Goal: Task Accomplishment & Management: Use online tool/utility

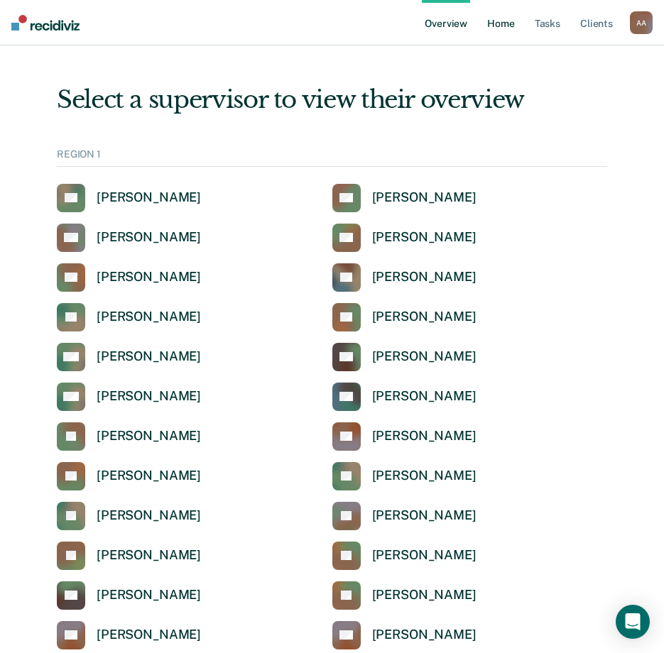
click at [512, 22] on link "Home" at bounding box center [500, 22] width 33 height 45
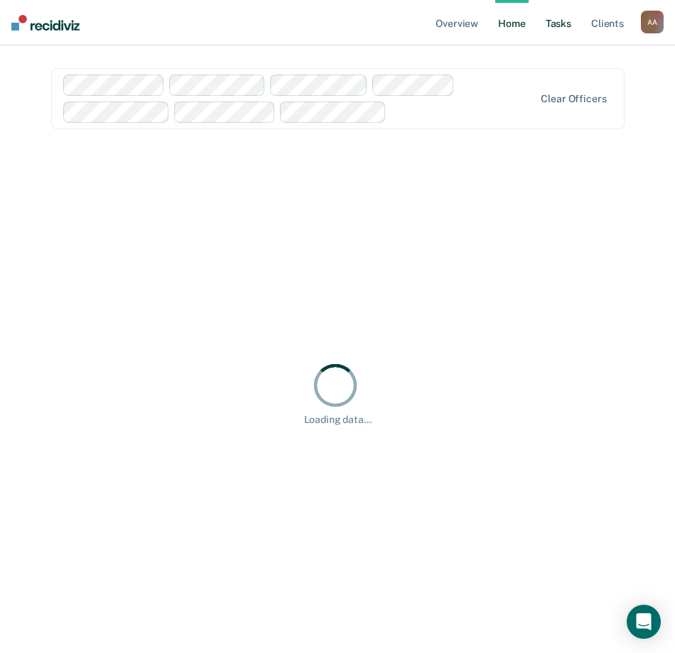
click at [559, 27] on link "Tasks" at bounding box center [558, 22] width 31 height 45
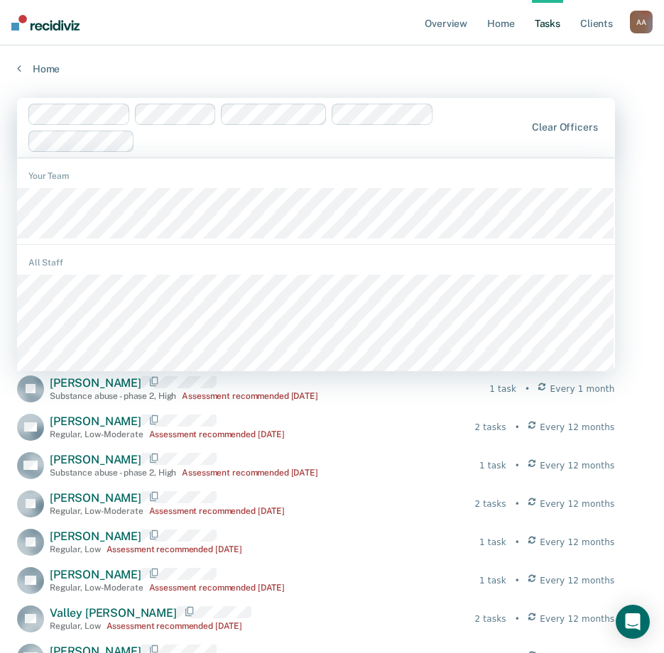
click at [216, 111] on div at bounding box center [277, 128] width 498 height 48
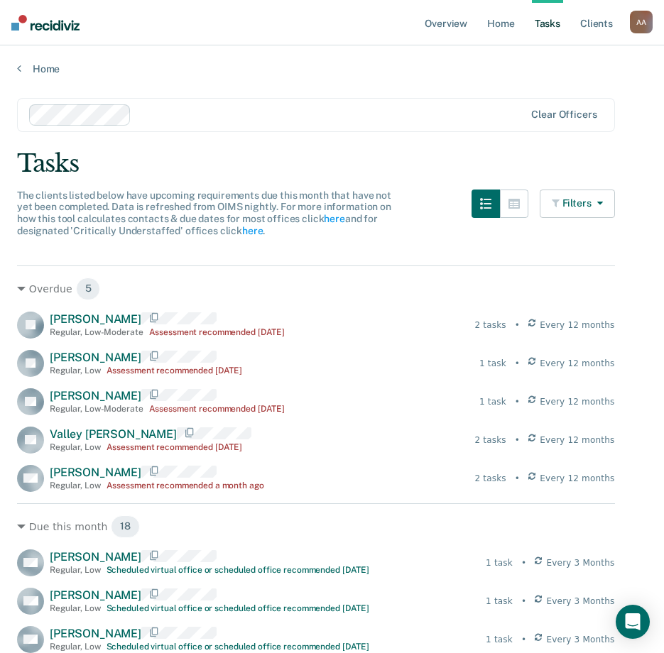
click at [592, 191] on button "Filters" at bounding box center [577, 204] width 75 height 28
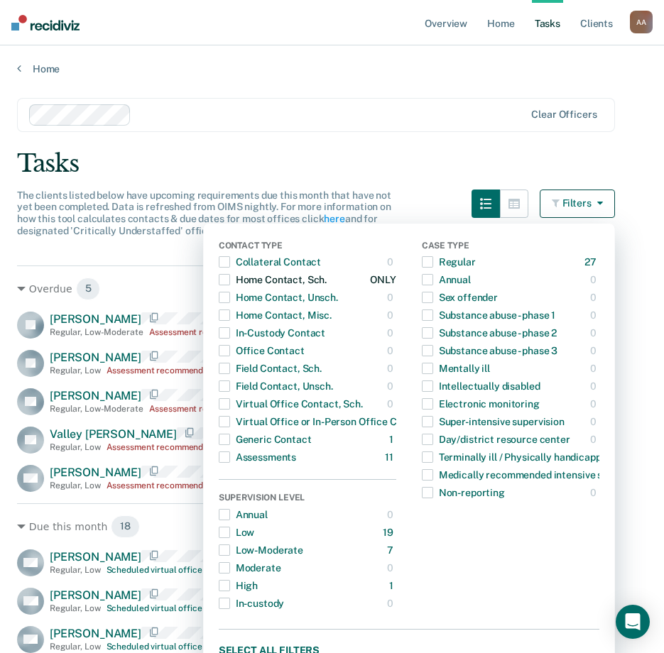
click at [230, 280] on span "button" at bounding box center [224, 279] width 11 height 11
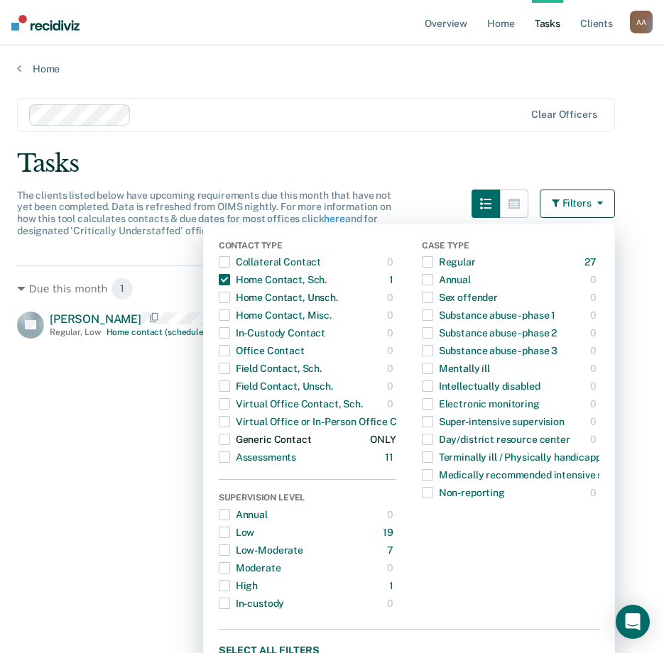
click at [230, 436] on span "button" at bounding box center [224, 439] width 11 height 11
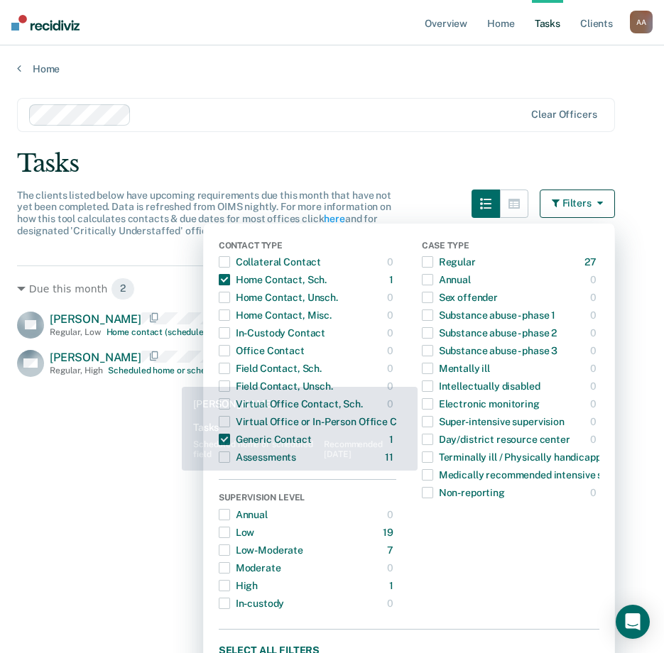
drag, startPoint x: 136, startPoint y: 442, endPoint x: 165, endPoint y: 384, distance: 64.5
click at [137, 441] on div "Due this month 2 EL [PERSON_NAME] Regular , Low Home contact (scheduled) recomm…" at bounding box center [316, 513] width 598 height 494
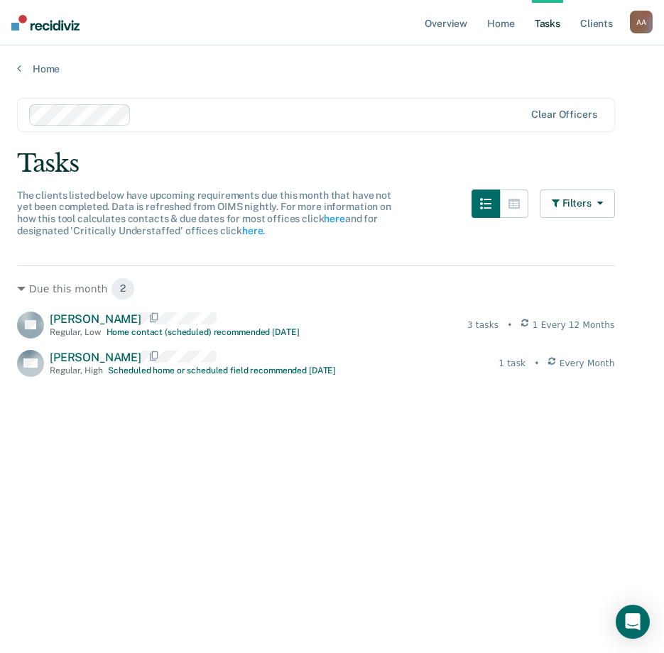
click at [278, 116] on div at bounding box center [331, 115] width 388 height 16
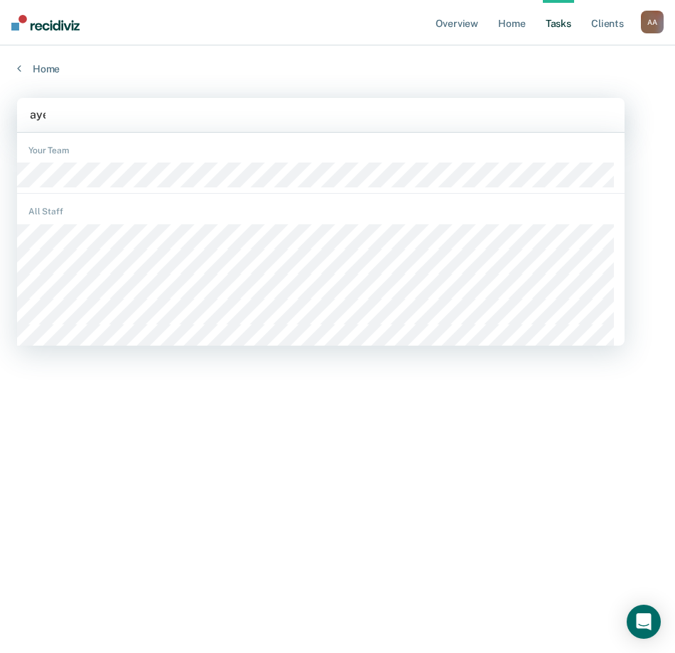
type input "[PERSON_NAME]"
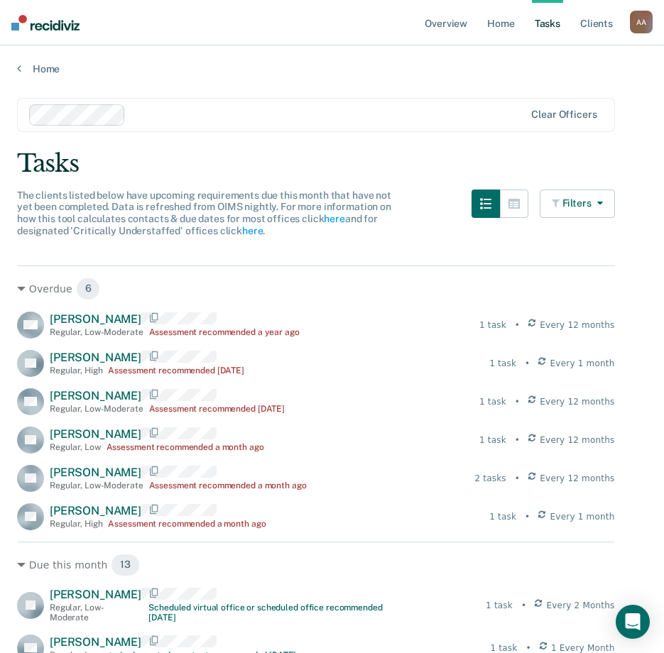
click at [614, 207] on button "Filters" at bounding box center [577, 204] width 75 height 28
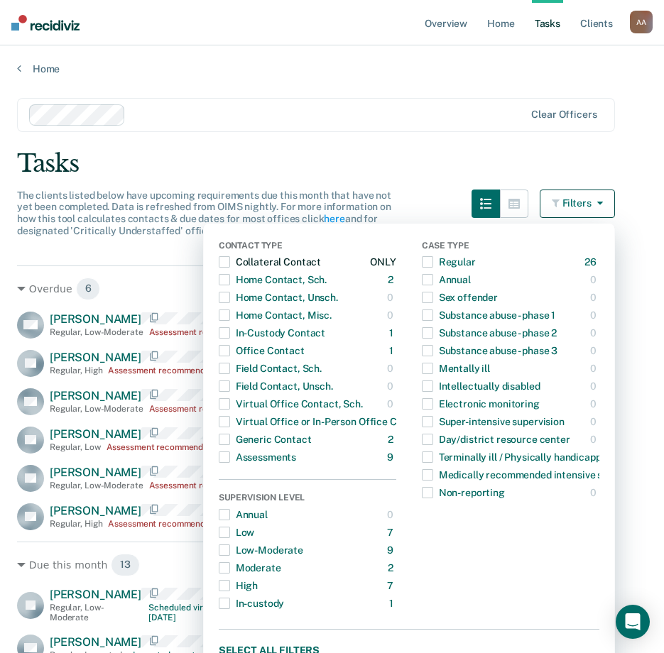
click at [230, 262] on span "button" at bounding box center [224, 261] width 11 height 11
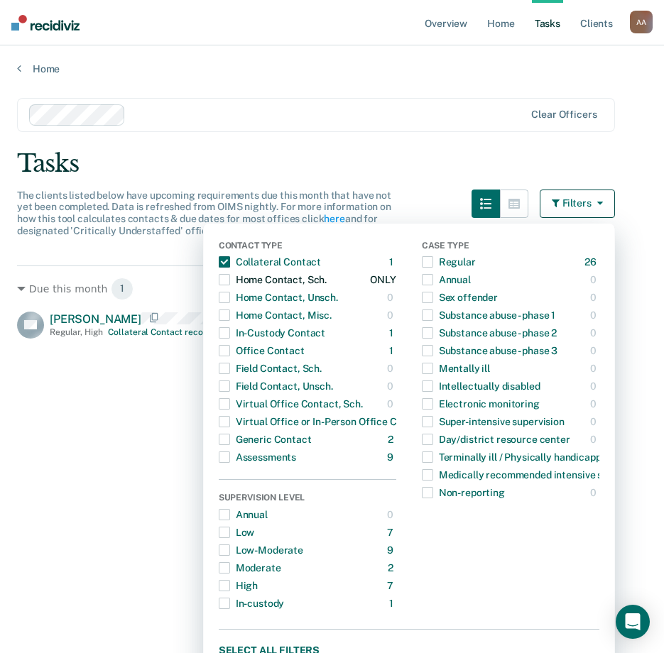
click at [230, 276] on span "button" at bounding box center [224, 279] width 11 height 11
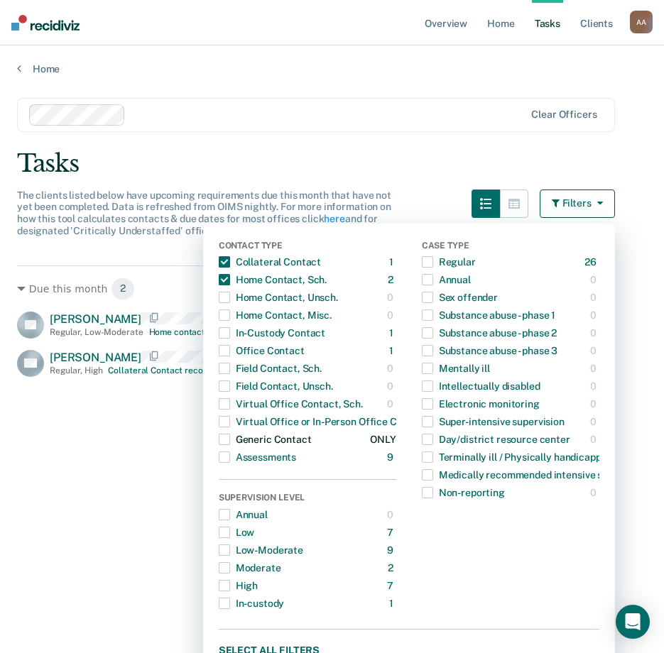
click at [230, 440] on span "button" at bounding box center [224, 439] width 11 height 11
click at [230, 350] on span "button" at bounding box center [224, 350] width 11 height 11
click at [230, 336] on span "button" at bounding box center [224, 332] width 11 height 11
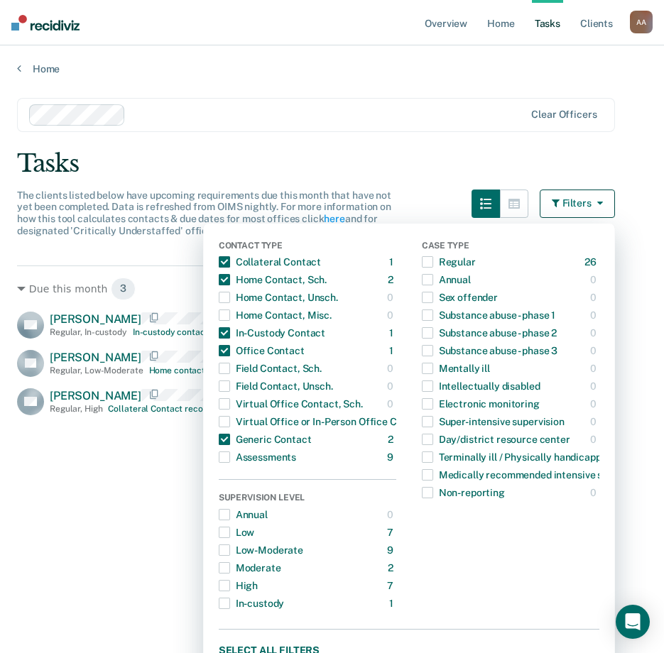
click at [319, 134] on main "Clear officers Tasks The clients listed below have upcoming requirements due th…" at bounding box center [332, 362] width 664 height 574
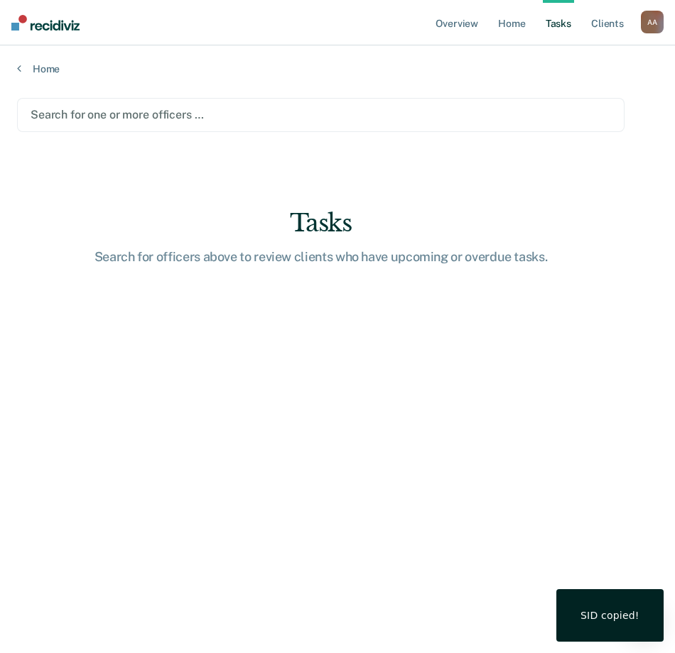
click at [144, 114] on div at bounding box center [321, 115] width 580 height 16
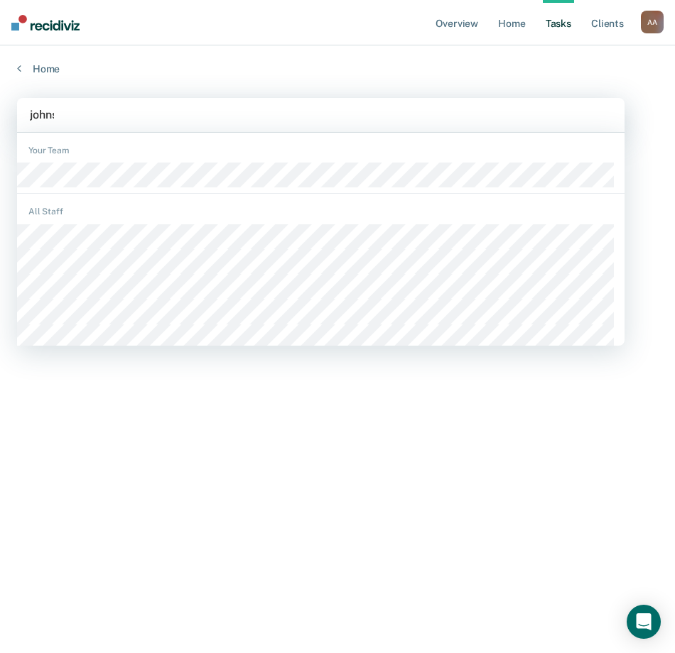
type input "[PERSON_NAME]"
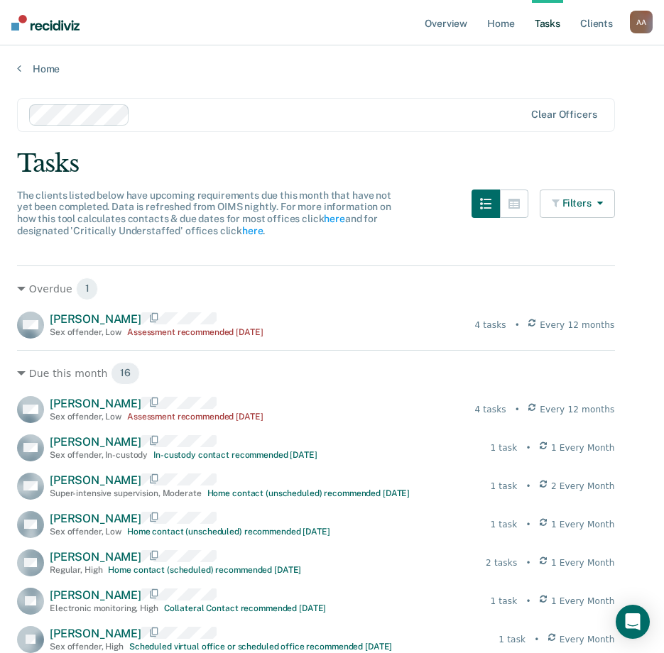
click at [600, 194] on button "Filters" at bounding box center [577, 204] width 75 height 28
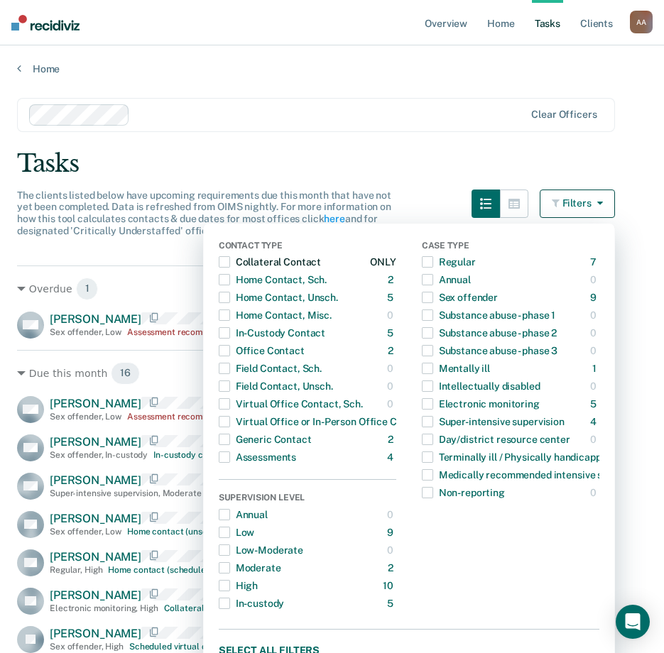
click at [230, 263] on span "button" at bounding box center [224, 261] width 11 height 11
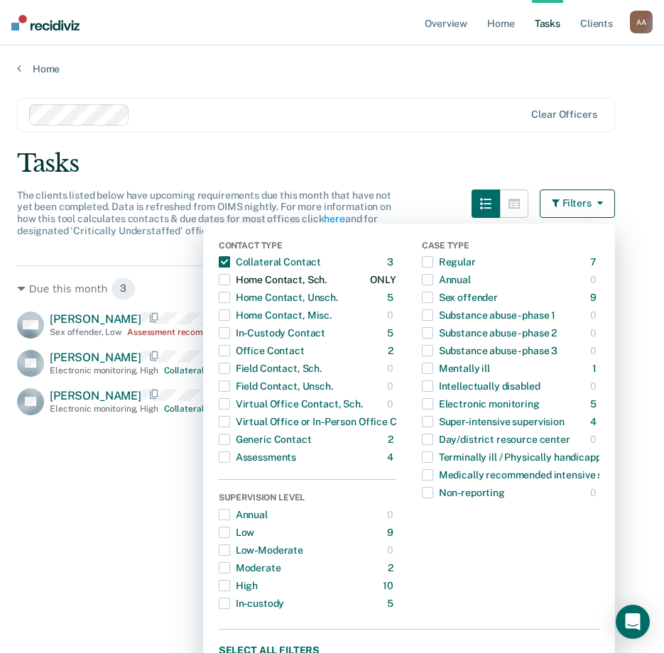
click at [230, 285] on span "button" at bounding box center [224, 279] width 11 height 11
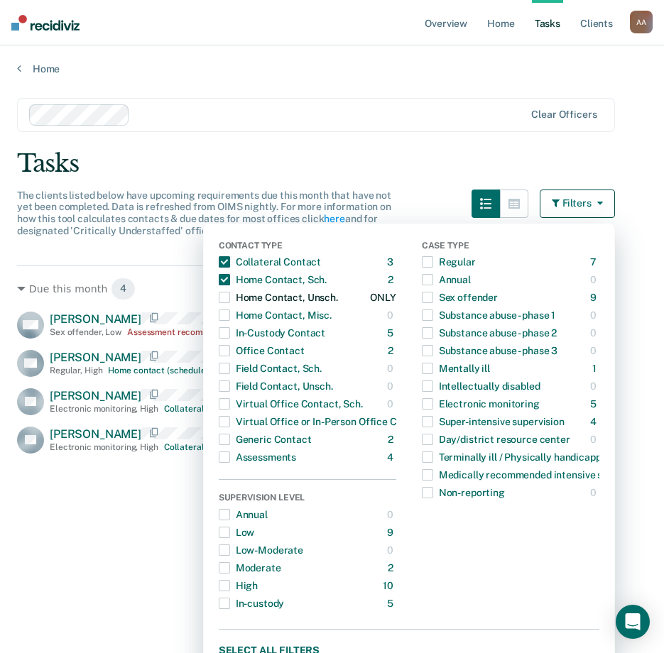
click at [230, 299] on span "button" at bounding box center [224, 297] width 11 height 11
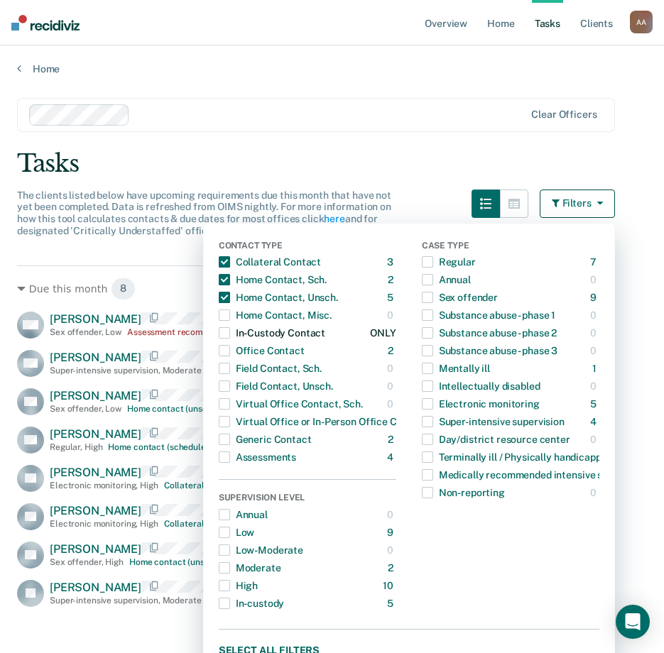
click at [230, 332] on span "button" at bounding box center [224, 332] width 11 height 11
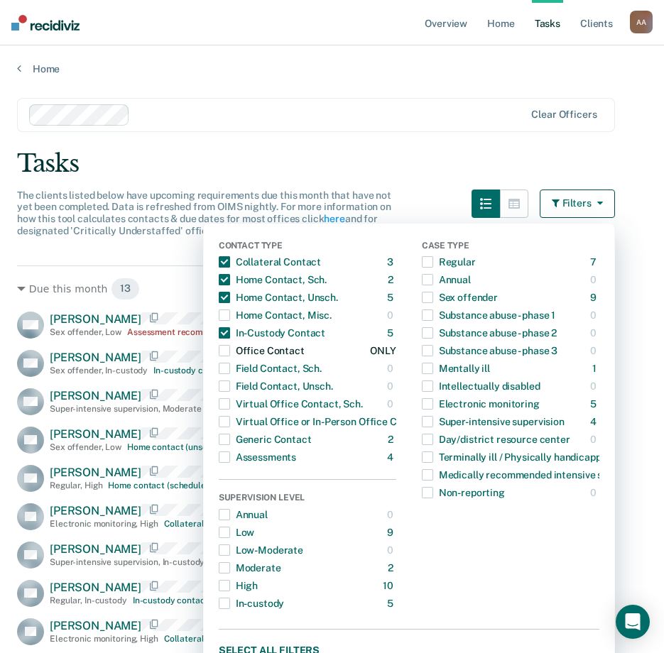
click at [230, 356] on span "button" at bounding box center [224, 350] width 11 height 11
click at [228, 440] on span "button" at bounding box center [224, 439] width 11 height 11
click at [594, 202] on button "Filters" at bounding box center [577, 204] width 75 height 28
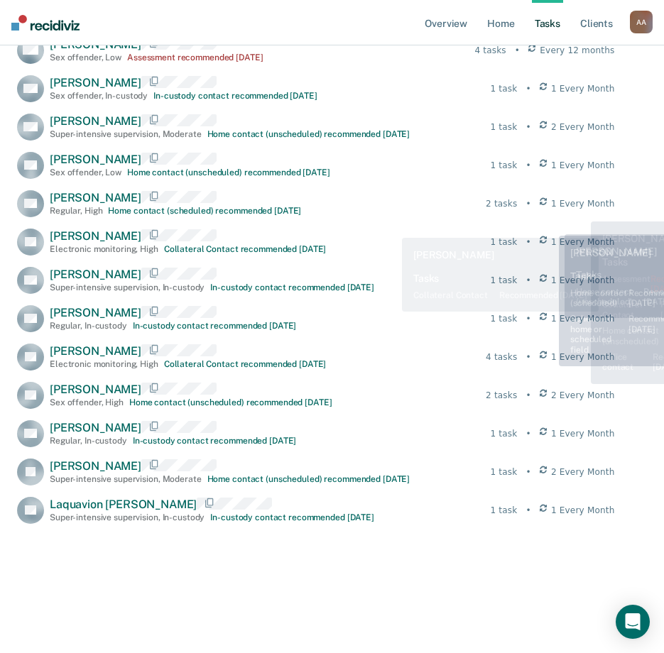
scroll to position [312, 0]
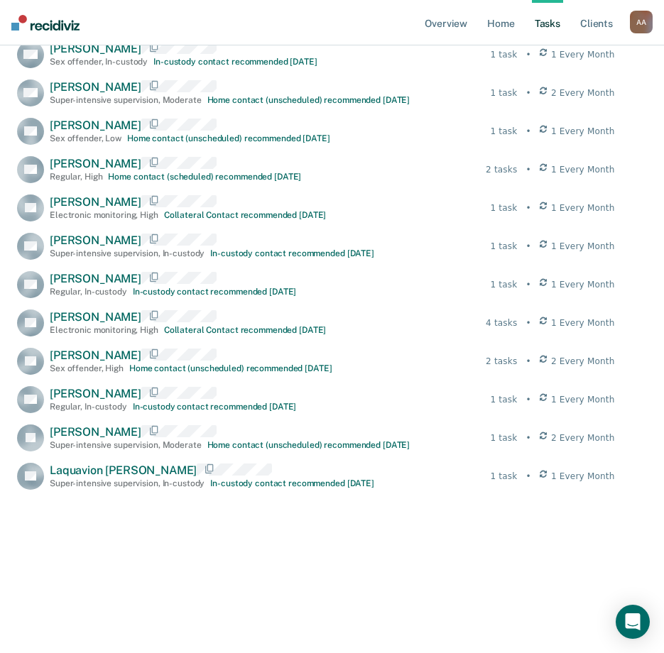
click at [196, 581] on div "Due this month 13 WH [PERSON_NAME] Sex offender , Low Assessment recommended [D…" at bounding box center [316, 305] width 598 height 697
click at [196, 582] on div "Due this month 13 WH [PERSON_NAME] Sex offender , Low Assessment recommended [D…" at bounding box center [316, 305] width 598 height 697
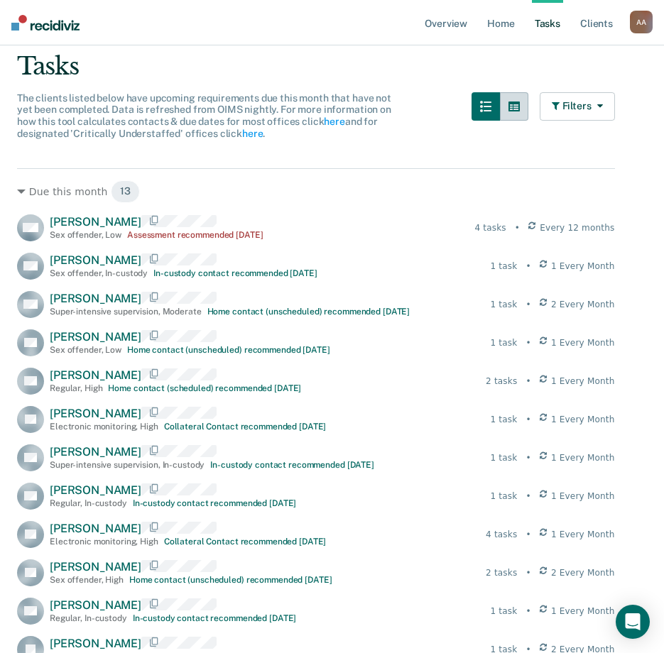
scroll to position [28, 0]
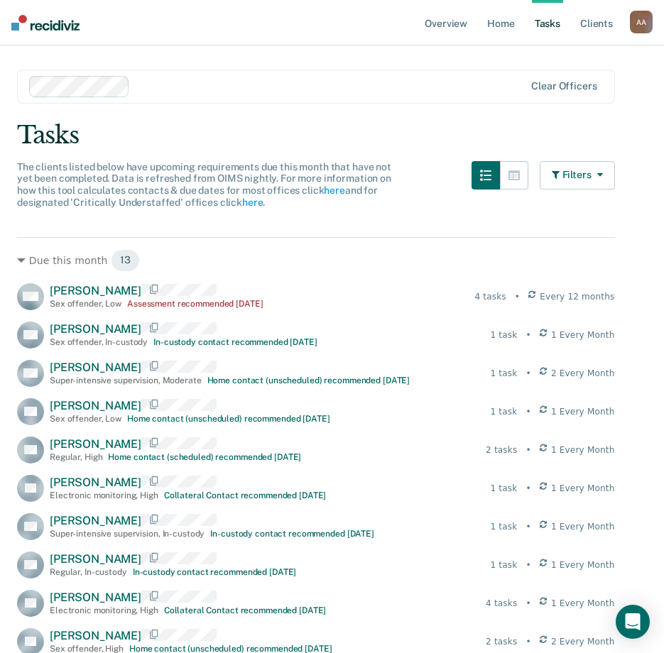
click at [583, 173] on button "Filters" at bounding box center [577, 175] width 75 height 28
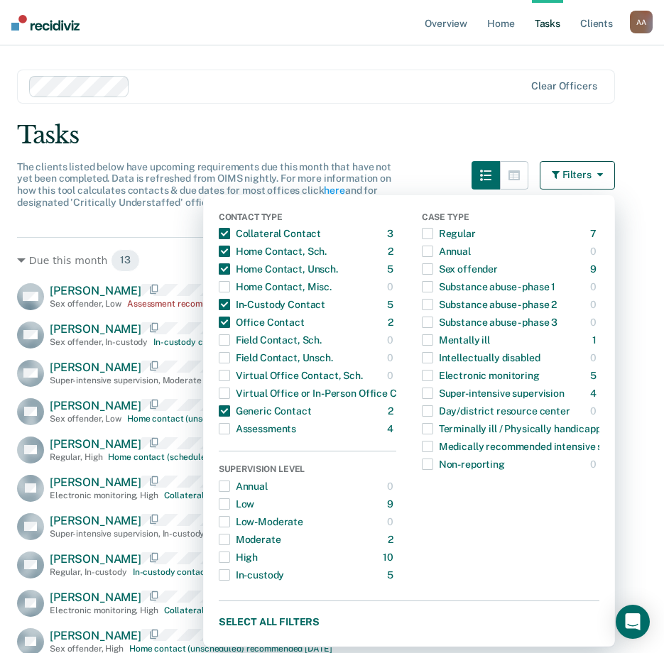
click at [583, 173] on button "Filters" at bounding box center [577, 175] width 75 height 28
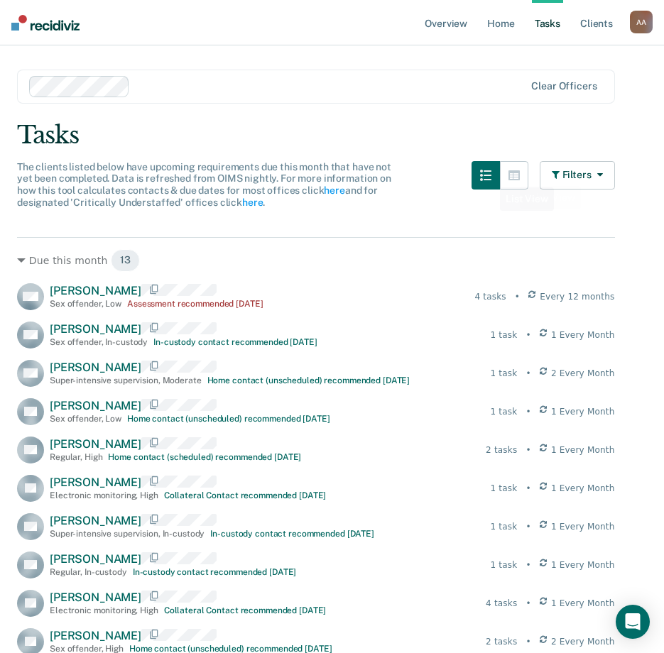
click at [427, 190] on div "The clients listed below have upcoming requirements due this month that have no…" at bounding box center [316, 193] width 598 height 65
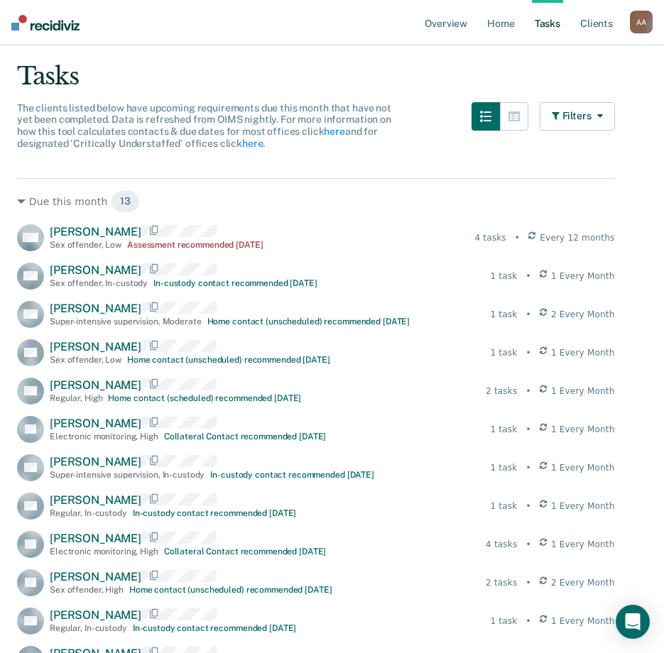
scroll to position [0, 0]
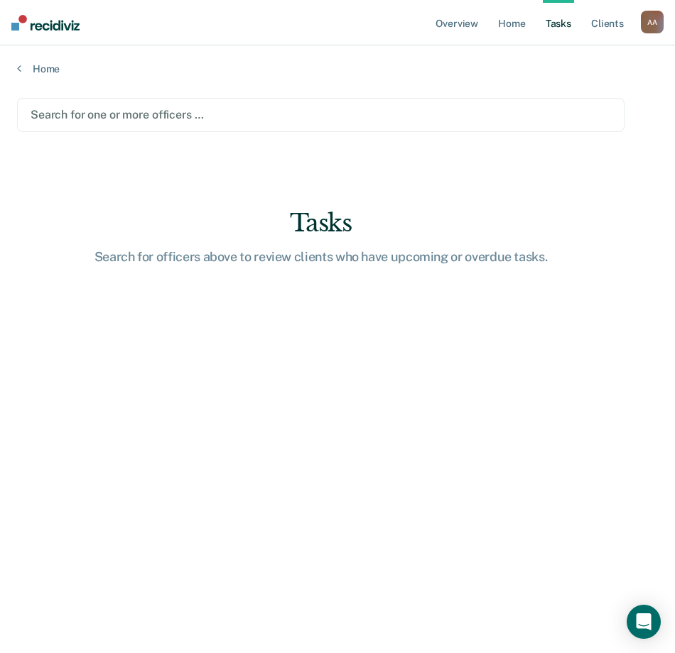
click at [152, 111] on div at bounding box center [321, 115] width 580 height 16
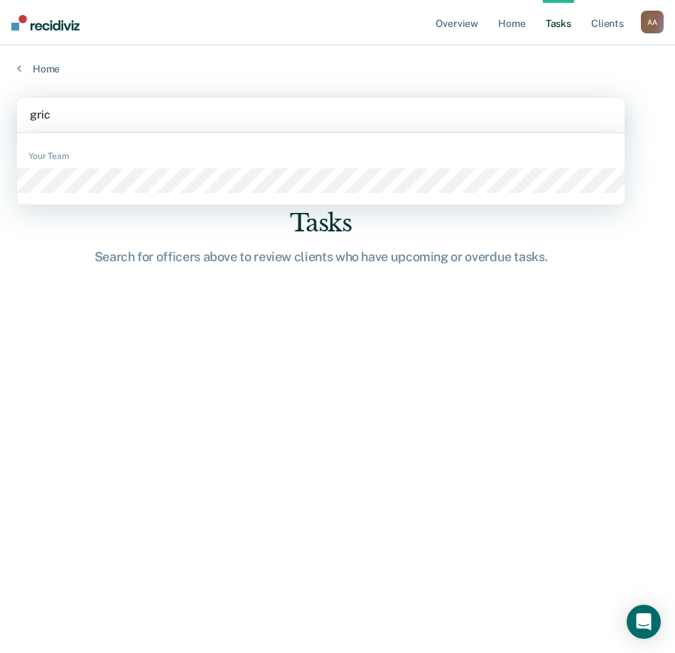
type input "[PERSON_NAME]"
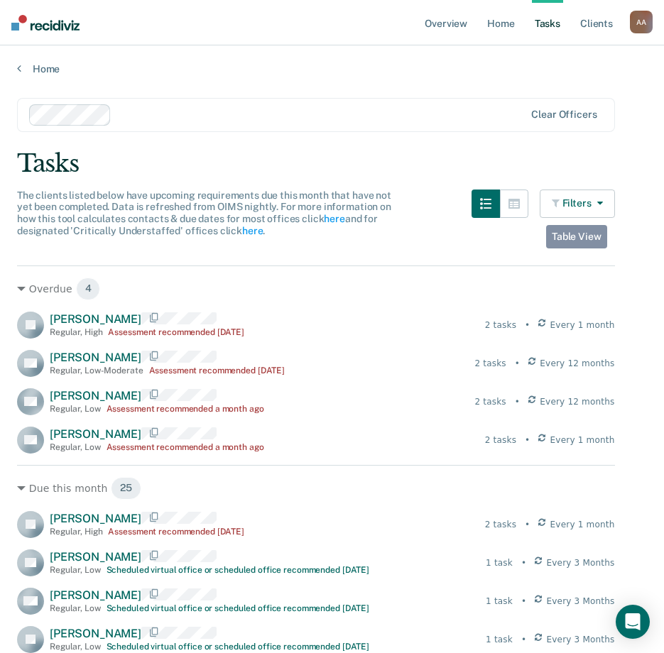
click at [580, 204] on button "Filters" at bounding box center [577, 204] width 75 height 28
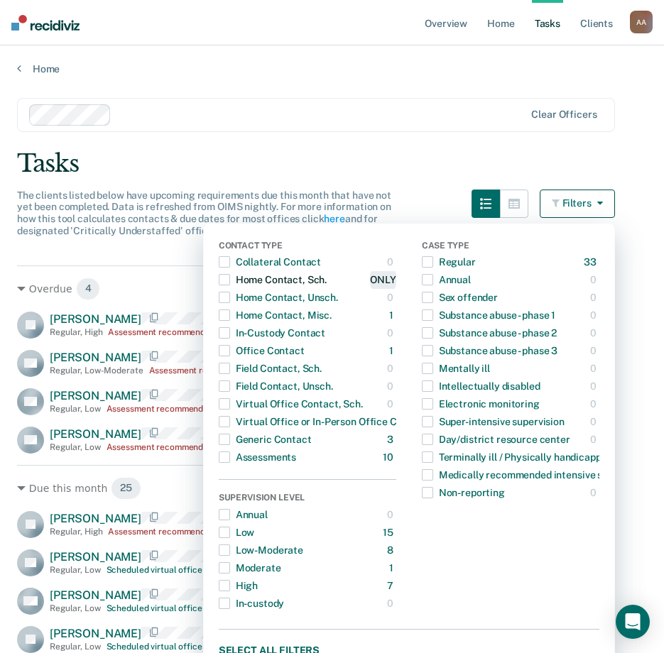
click at [396, 279] on div "ONLY" at bounding box center [383, 279] width 26 height 23
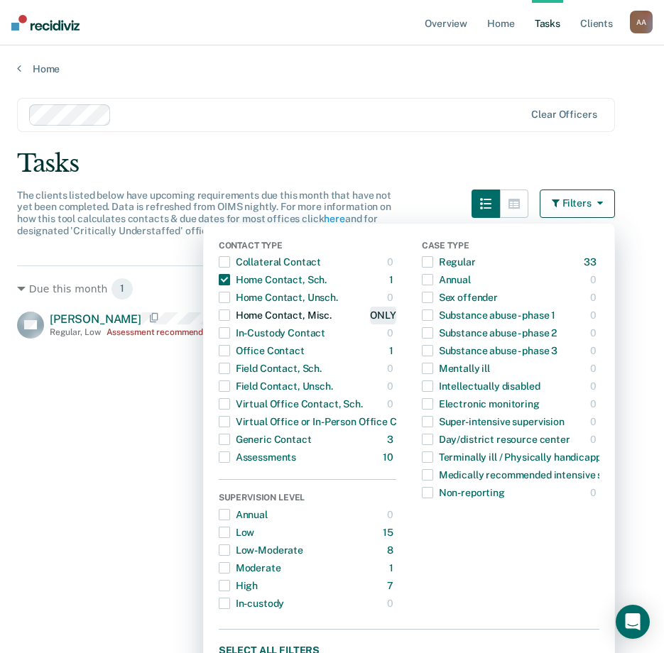
click at [396, 315] on div "ONLY" at bounding box center [383, 315] width 26 height 23
click at [230, 278] on span "button" at bounding box center [224, 279] width 11 height 11
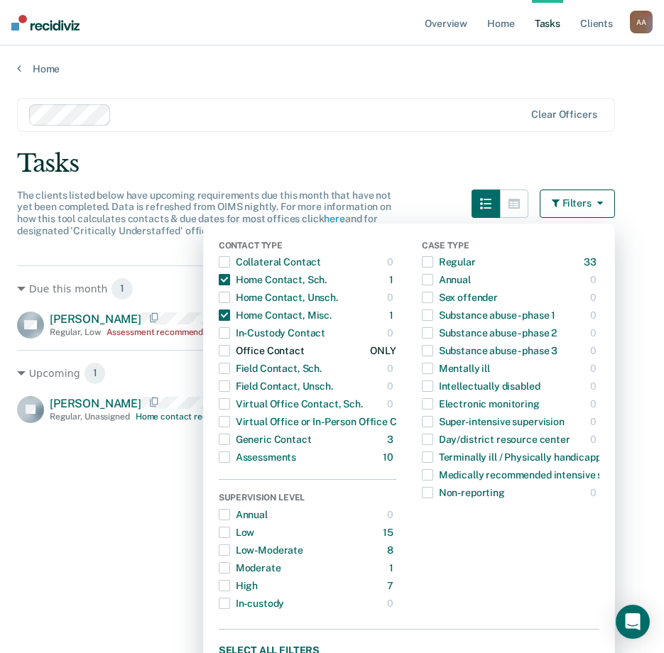
click at [230, 349] on span "button" at bounding box center [224, 350] width 11 height 11
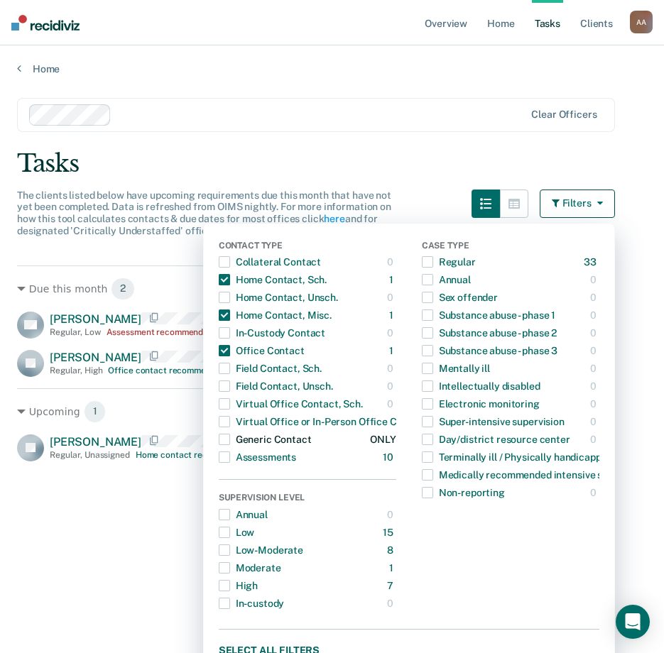
click at [230, 440] on span "button" at bounding box center [224, 439] width 11 height 11
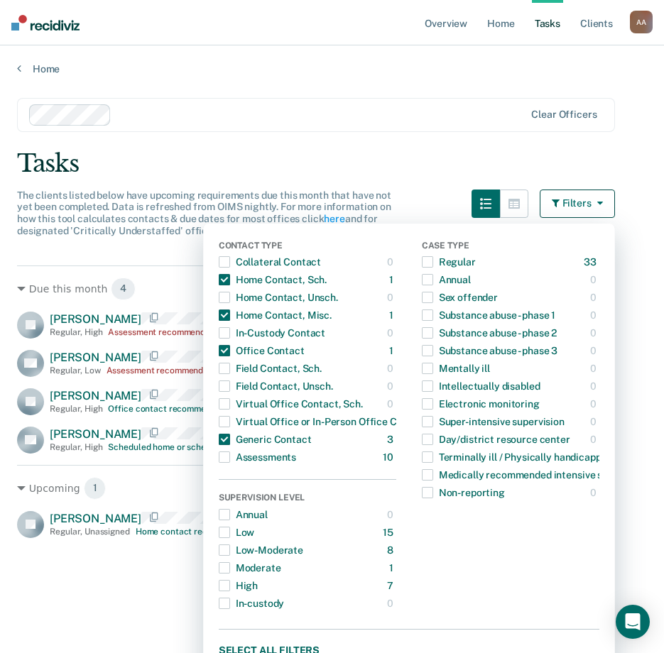
click at [310, 139] on main "Clear officers Tasks The clients listed below have upcoming requirements due th…" at bounding box center [332, 362] width 664 height 574
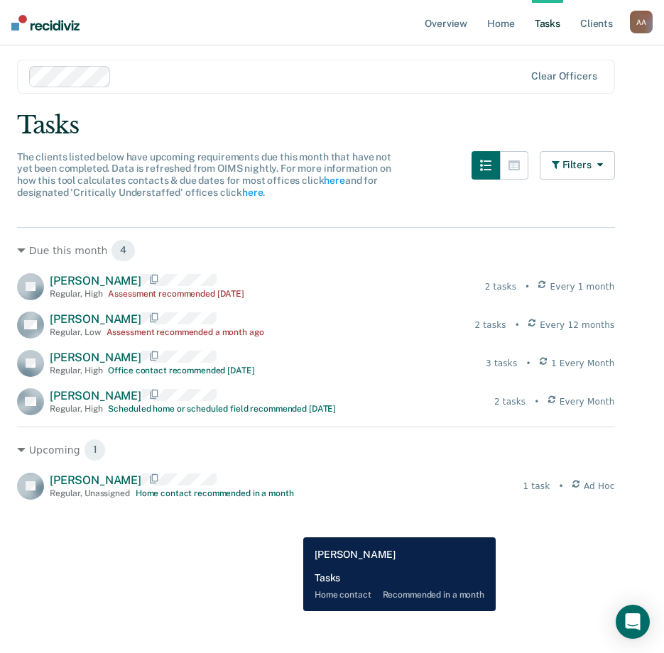
scroll to position [71, 0]
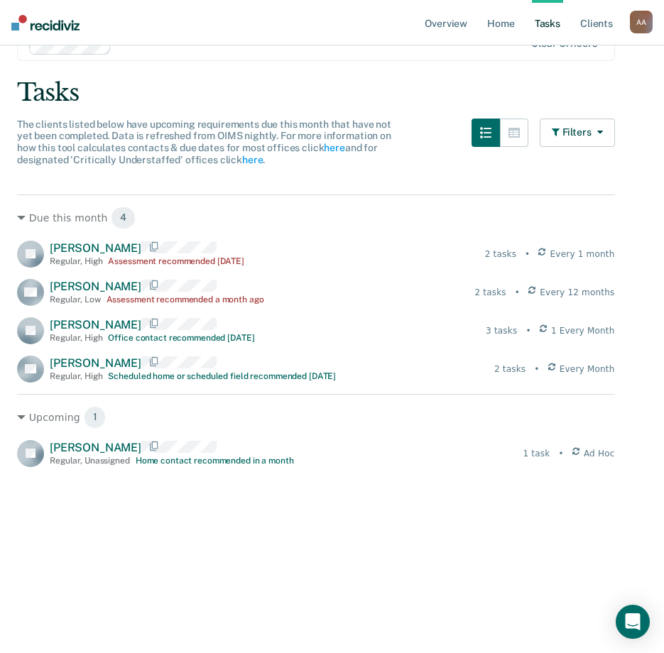
click at [173, 550] on div "Due this month 4 JS [PERSON_NAME] Regular , High Assessment recommended [DATE] …" at bounding box center [316, 442] width 598 height 494
click at [241, 537] on div "Due this month 4 JS [PERSON_NAME] Regular , High Assessment recommended [DATE] …" at bounding box center [316, 442] width 598 height 494
click at [165, 547] on div "Due this month 4 JS [PERSON_NAME] Regular , High Assessment recommended [DATE] …" at bounding box center [316, 442] width 598 height 494
click at [587, 132] on button "Filters" at bounding box center [577, 133] width 75 height 28
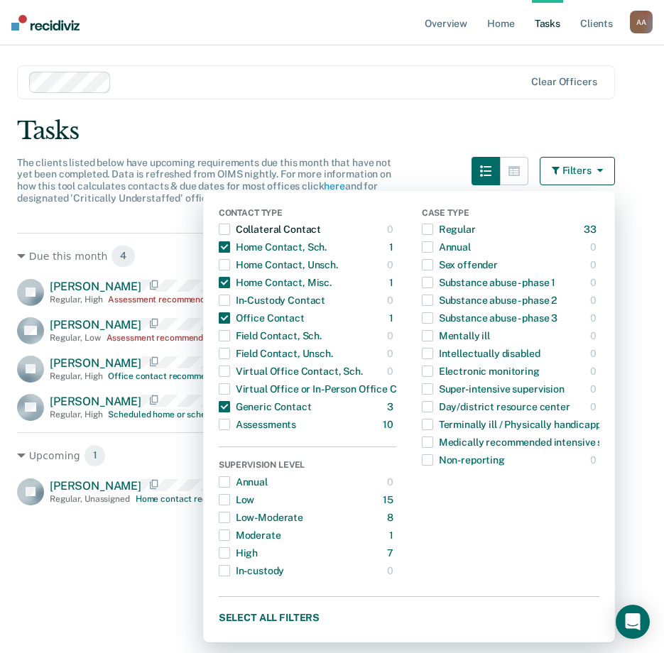
scroll to position [0, 0]
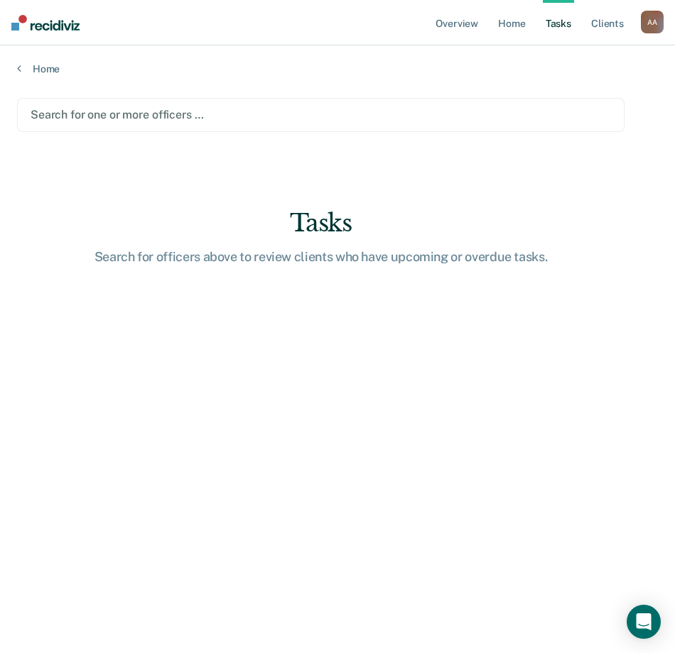
click at [124, 116] on div at bounding box center [321, 115] width 580 height 16
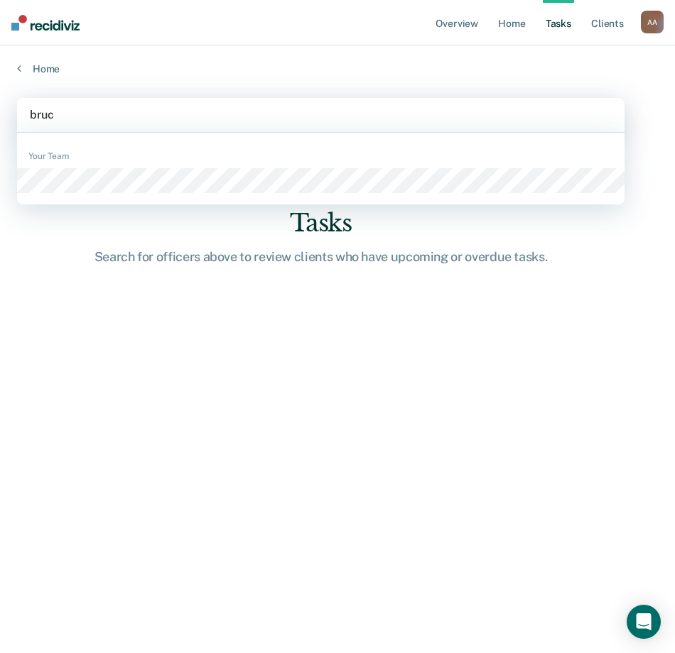
type input "[PERSON_NAME]"
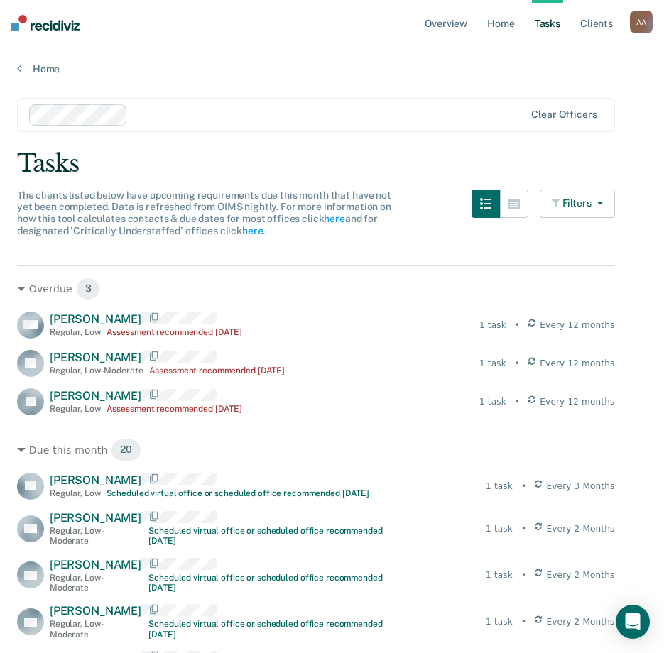
click at [573, 195] on button "Filters" at bounding box center [577, 204] width 75 height 28
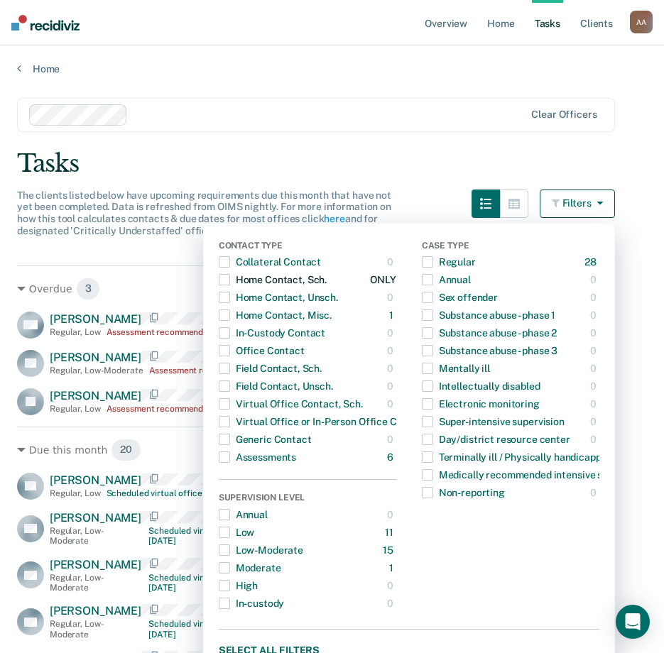
click at [229, 277] on span "button" at bounding box center [224, 279] width 11 height 11
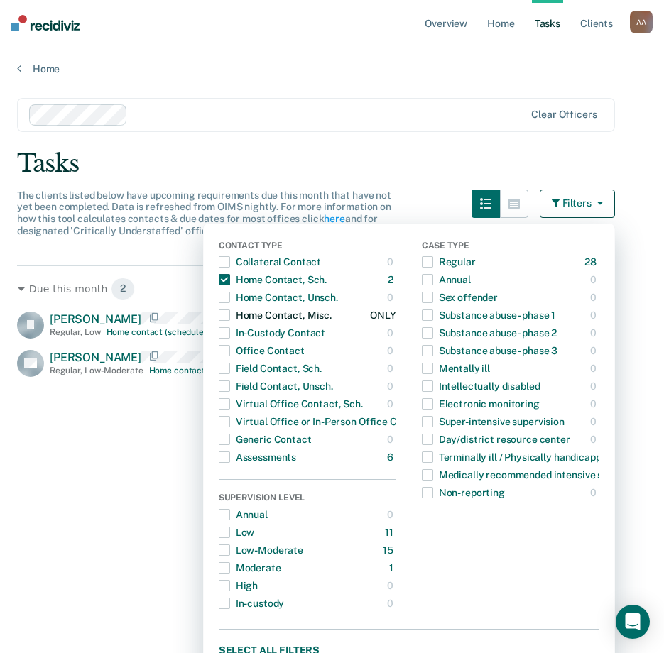
click at [230, 315] on span "button" at bounding box center [224, 315] width 11 height 11
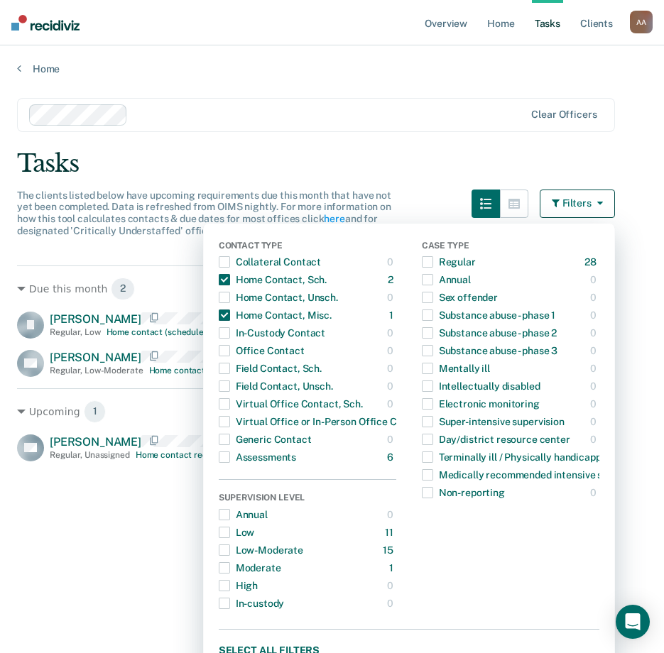
click at [114, 574] on div "Due this month 2 [PERSON_NAME] [PERSON_NAME] Regular , Low Home contact (schedu…" at bounding box center [316, 513] width 598 height 494
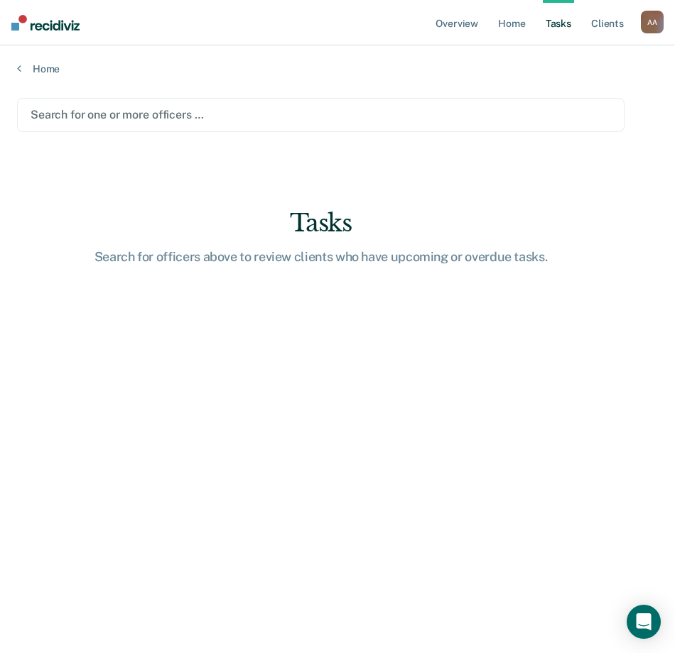
click at [159, 114] on div at bounding box center [321, 115] width 580 height 16
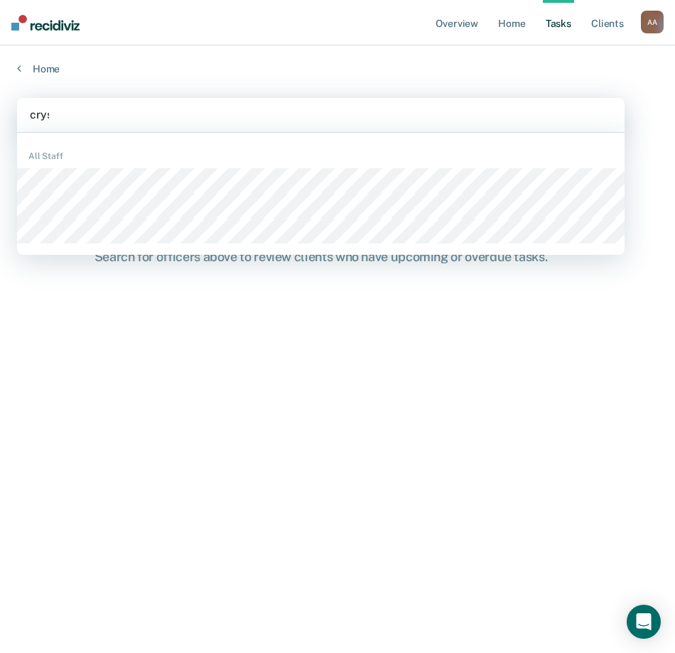
type input "cryst"
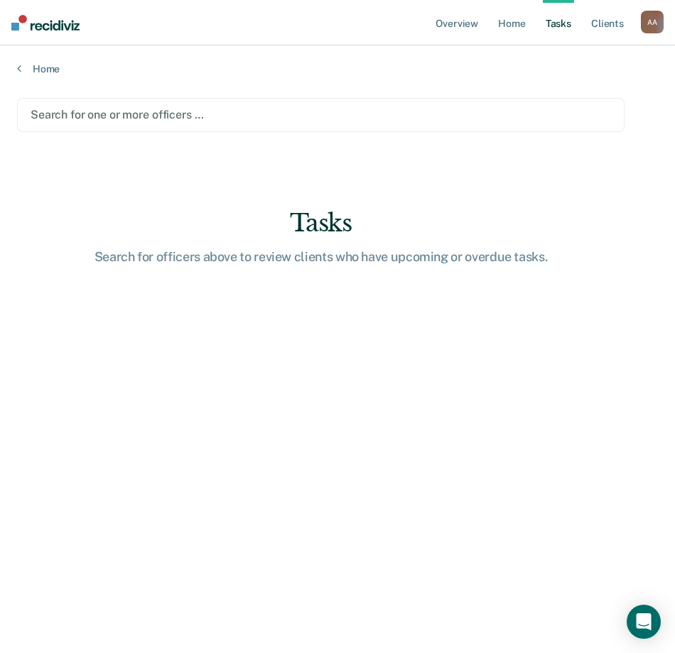
click at [117, 114] on div at bounding box center [321, 115] width 580 height 16
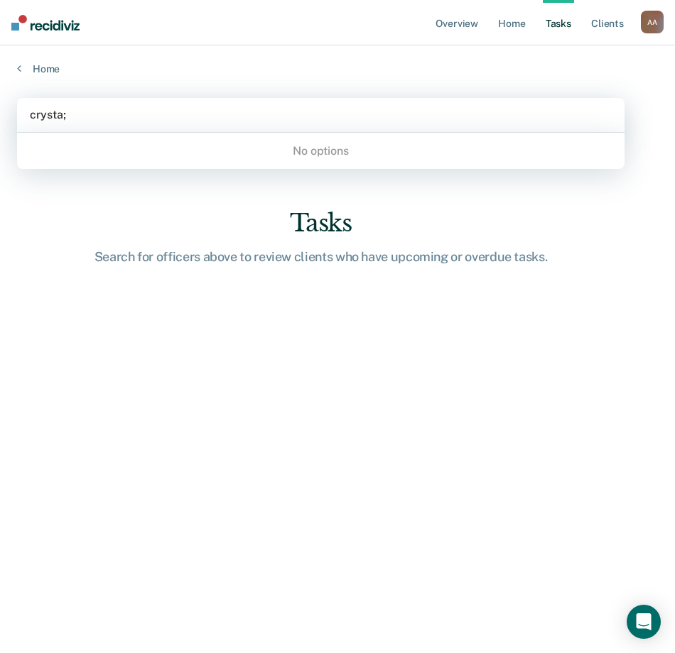
type input "crysta"
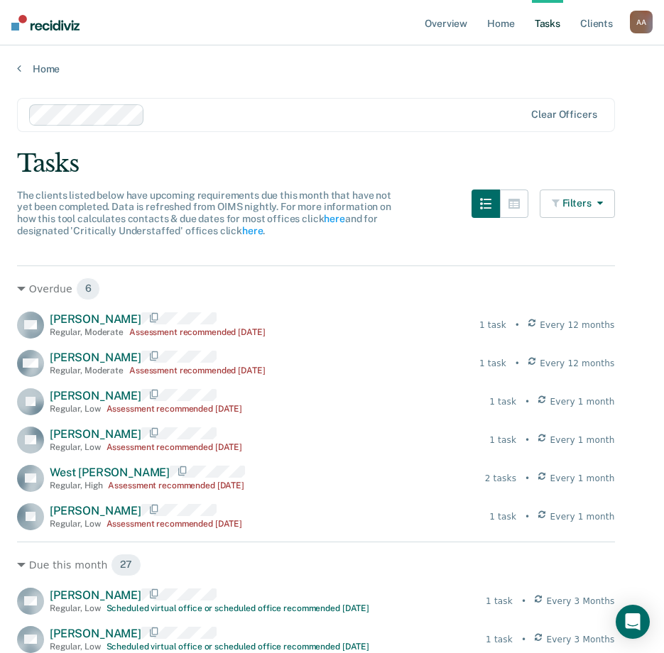
click at [591, 207] on button "Filters" at bounding box center [577, 204] width 75 height 28
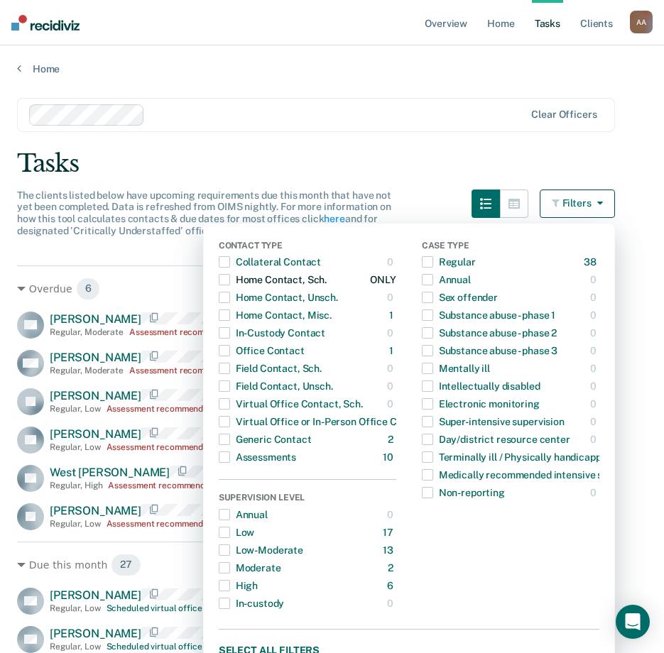
click at [230, 287] on div "button" at bounding box center [224, 279] width 11 height 23
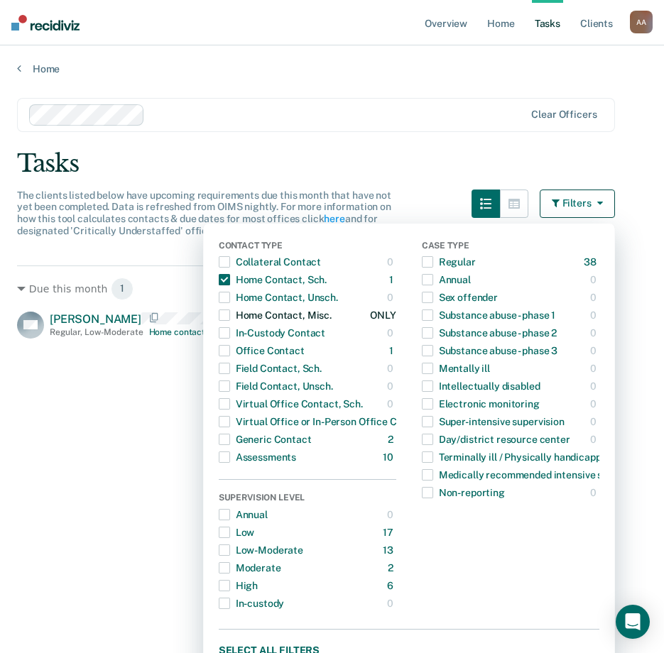
click at [230, 319] on span "button" at bounding box center [224, 315] width 11 height 11
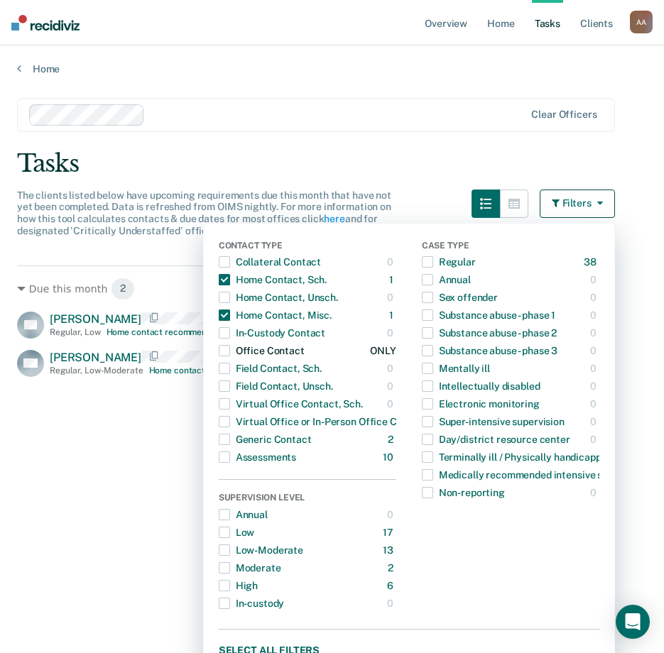
click at [230, 354] on span "button" at bounding box center [224, 350] width 11 height 11
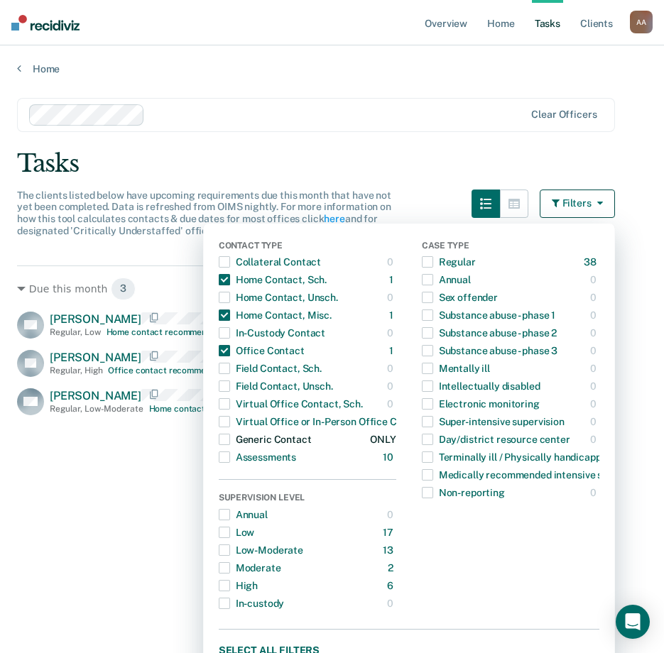
click at [230, 438] on span "button" at bounding box center [224, 439] width 11 height 11
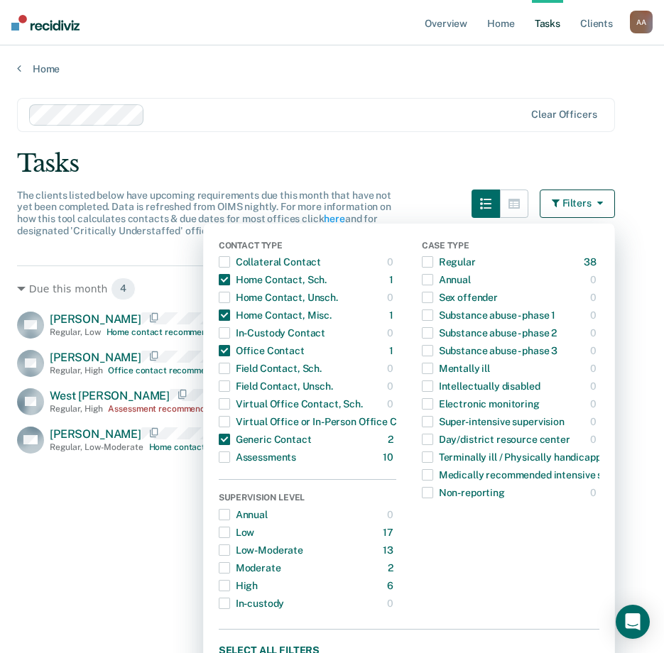
click at [131, 531] on div "Due this month 4 [PERSON_NAME] Regular , Low Home contact recommended [DATE] 2 …" at bounding box center [316, 513] width 598 height 494
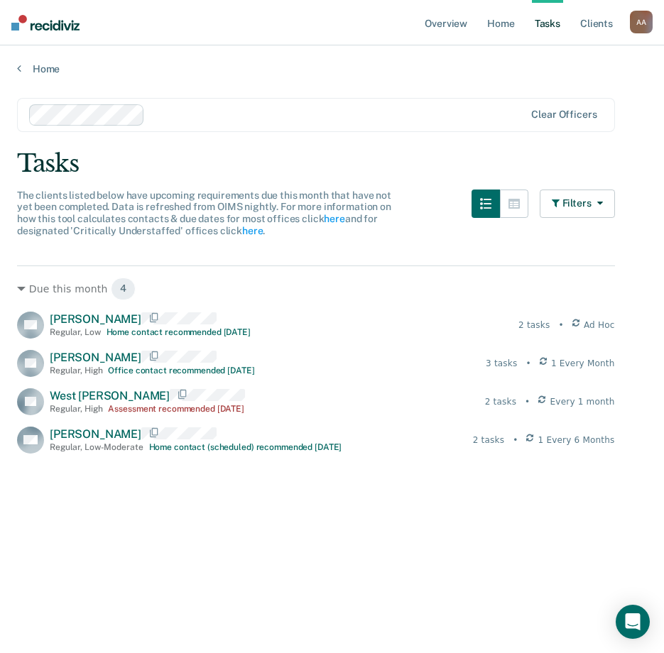
click at [183, 509] on div "Due this month 4 [PERSON_NAME] Regular , Low Home contact recommended [DATE] 2 …" at bounding box center [316, 513] width 598 height 494
drag, startPoint x: 327, startPoint y: 527, endPoint x: 307, endPoint y: 527, distance: 19.9
click at [326, 527] on div "Due this month 4 [PERSON_NAME] Regular , Low Home contact recommended [DATE] 2 …" at bounding box center [316, 513] width 598 height 494
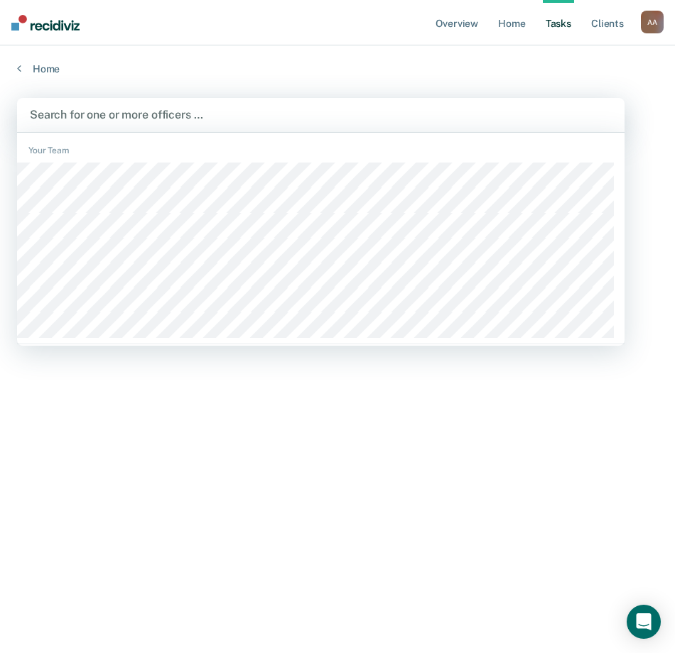
click at [134, 114] on div at bounding box center [321, 115] width 582 height 16
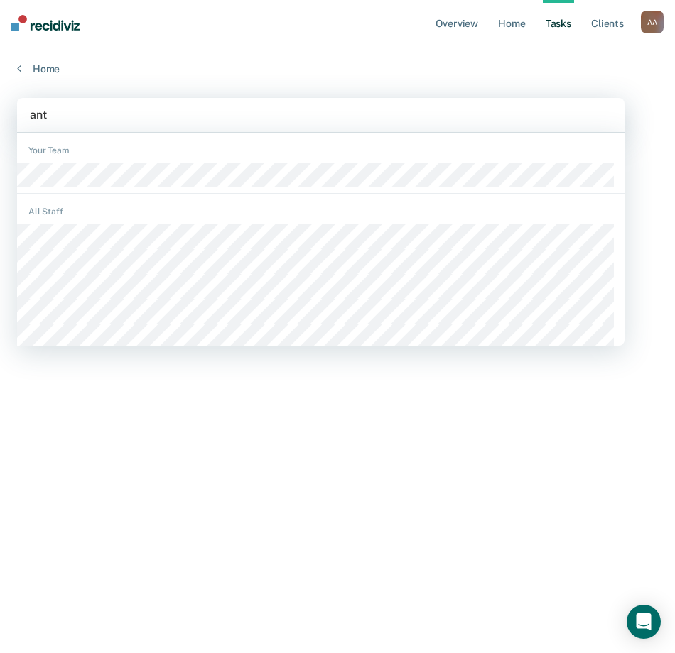
type input "antr"
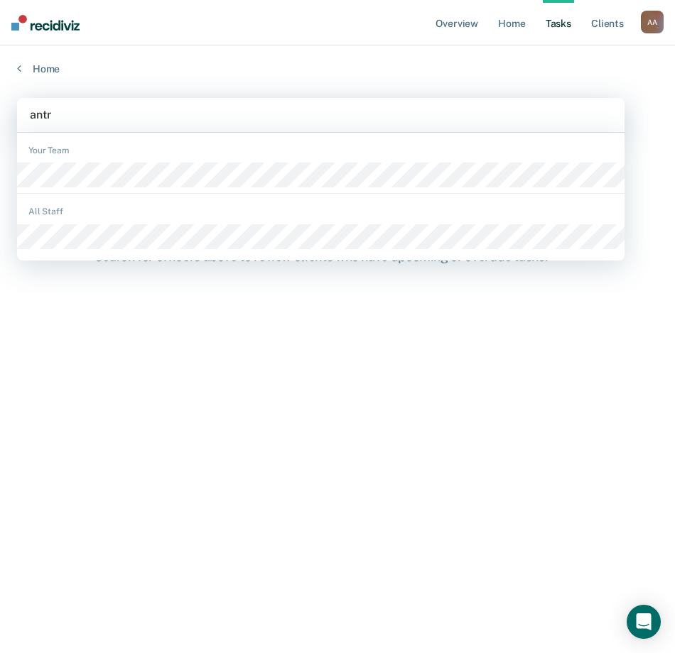
click at [78, 189] on div "Your Team" at bounding box center [320, 166] width 607 height 56
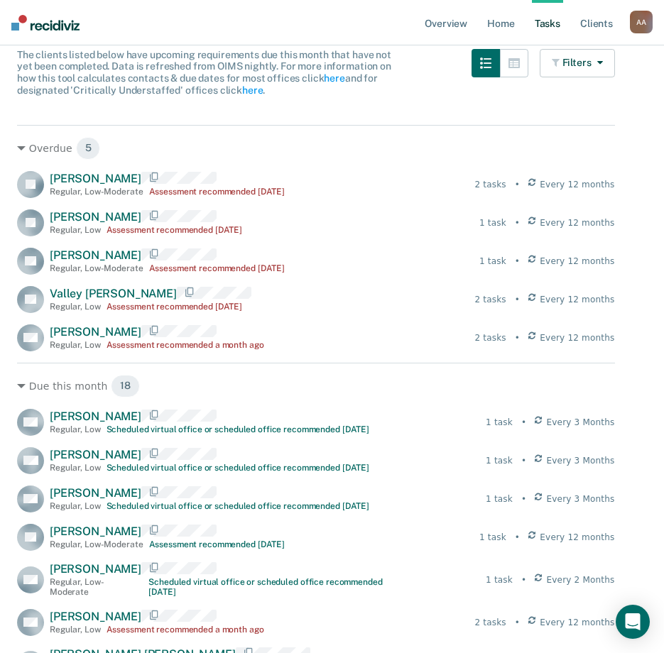
scroll to position [142, 0]
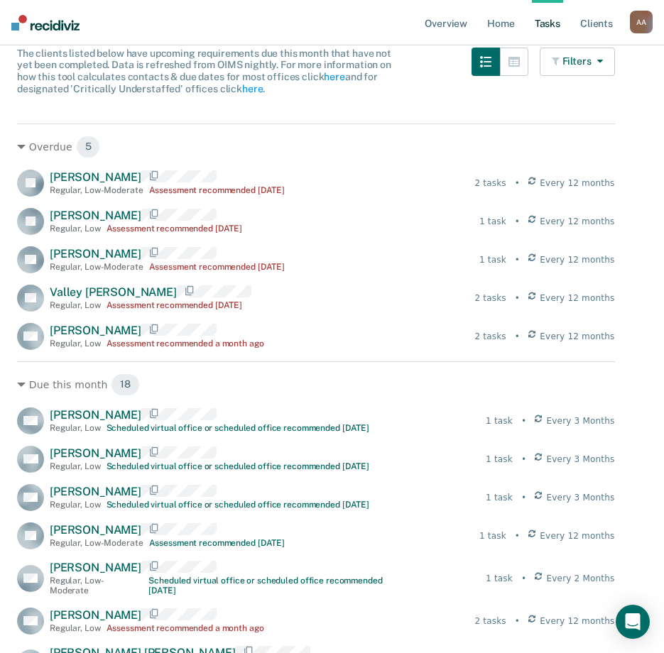
click at [596, 59] on button "Filters" at bounding box center [577, 62] width 75 height 28
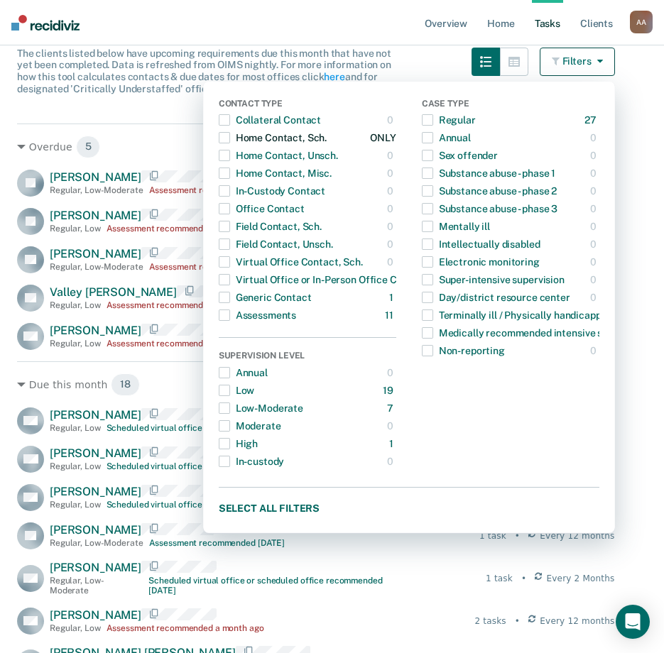
click at [230, 136] on span "button" at bounding box center [224, 137] width 11 height 11
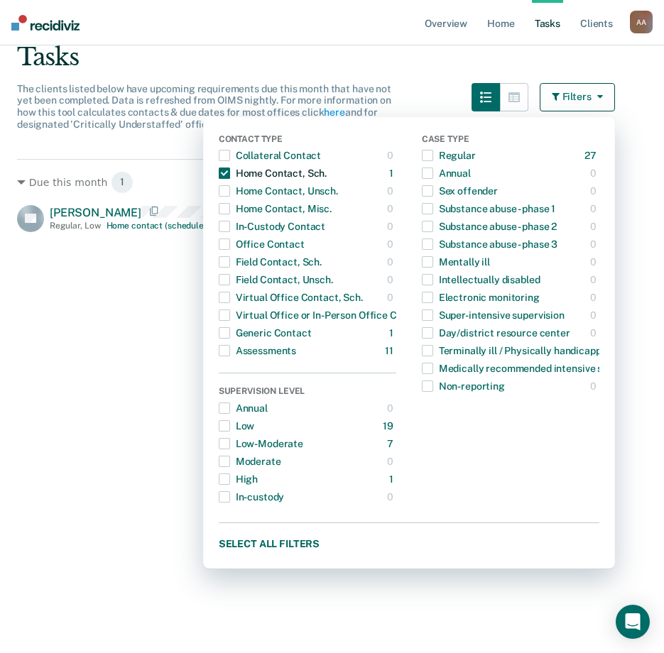
scroll to position [107, 0]
click at [230, 335] on span "button" at bounding box center [224, 332] width 11 height 11
click at [615, 86] on button "Filters" at bounding box center [577, 97] width 75 height 28
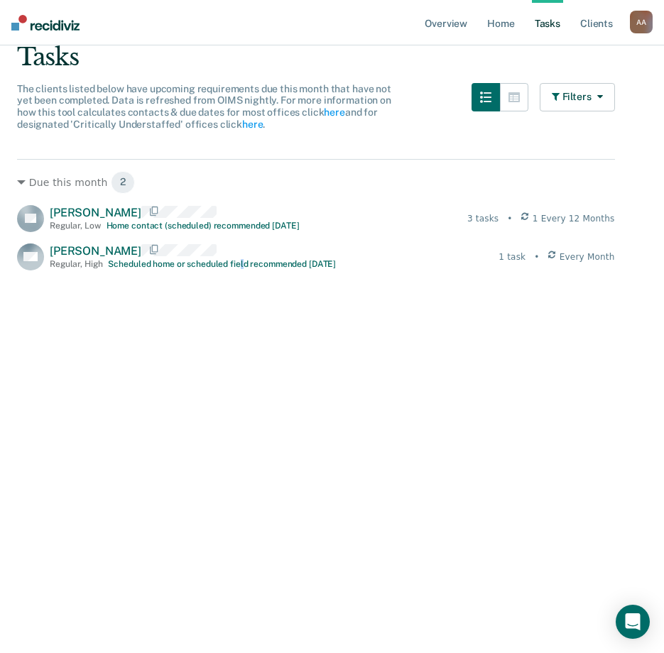
click at [239, 410] on div "Due this month 2 EL [PERSON_NAME] Regular , Low Home contact (scheduled) recomm…" at bounding box center [316, 406] width 598 height 494
click at [248, 387] on div "Due this month 2 EL [PERSON_NAME] Regular , Low Home contact (scheduled) recomm…" at bounding box center [316, 406] width 598 height 494
click at [202, 374] on div "Due this month 2 EL [PERSON_NAME] Regular , Low Home contact (scheduled) recomm…" at bounding box center [316, 406] width 598 height 494
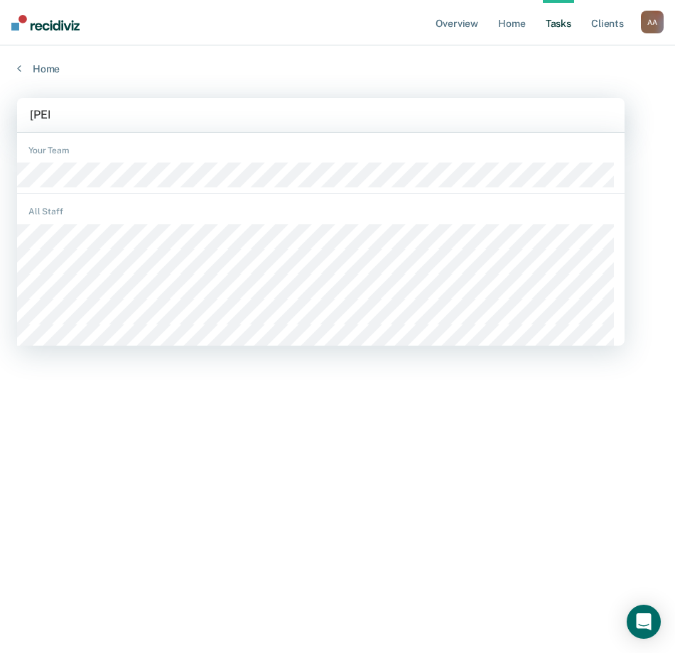
type input "[PERSON_NAME]"
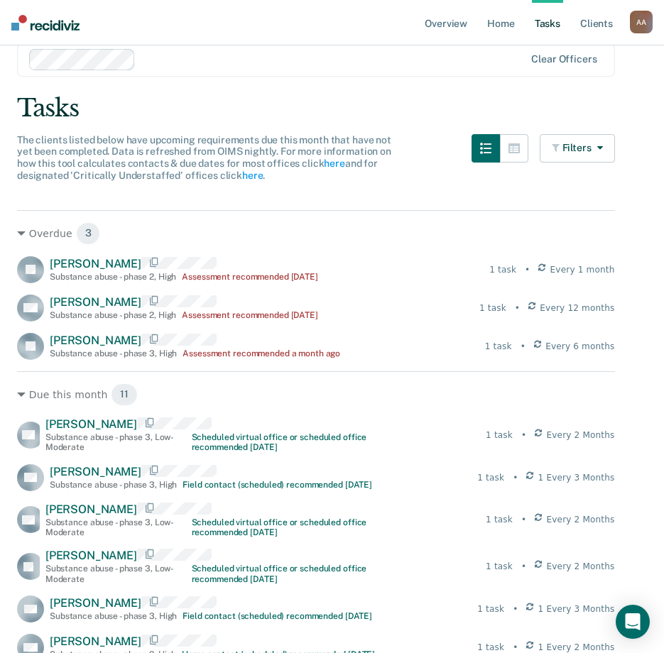
scroll to position [71, 0]
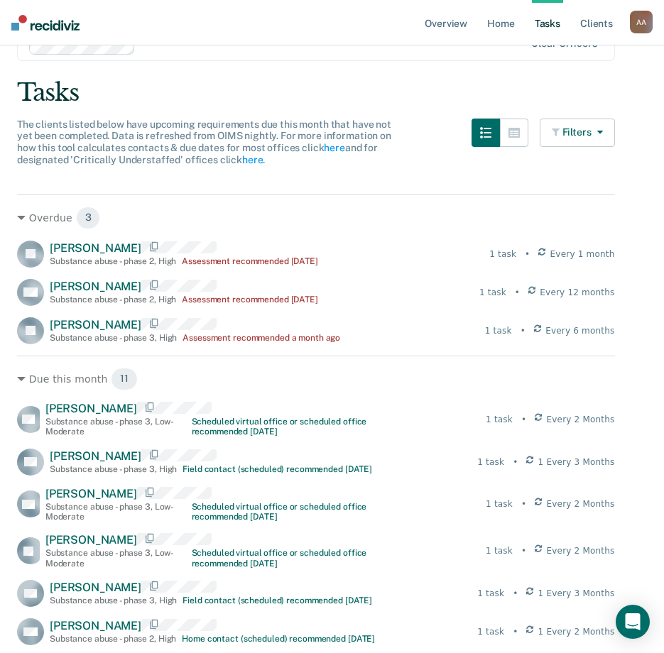
click at [598, 131] on button "Filters" at bounding box center [577, 133] width 75 height 28
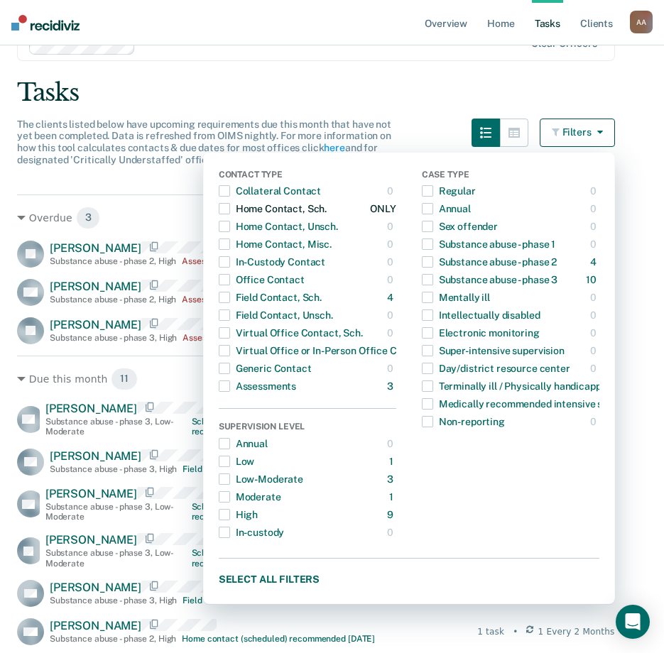
click at [256, 209] on div "Home Contact, Sch." at bounding box center [273, 208] width 108 height 23
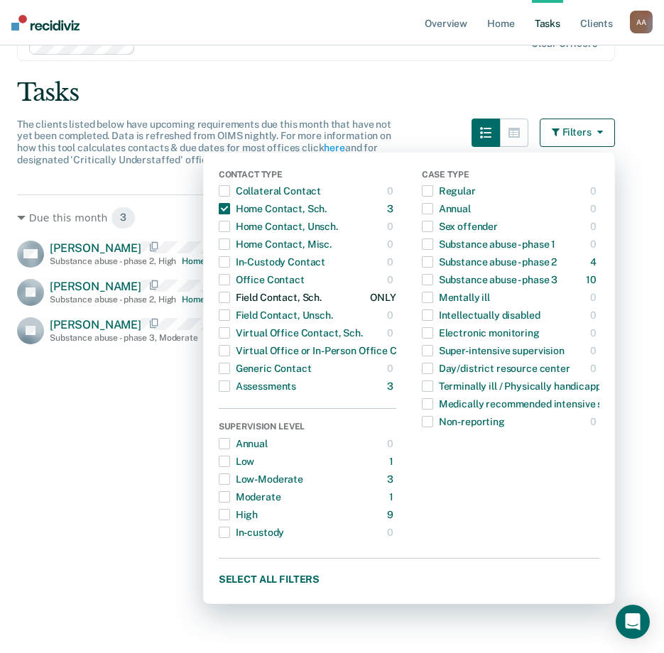
click at [288, 300] on div "Field Contact, Sch." at bounding box center [270, 297] width 103 height 23
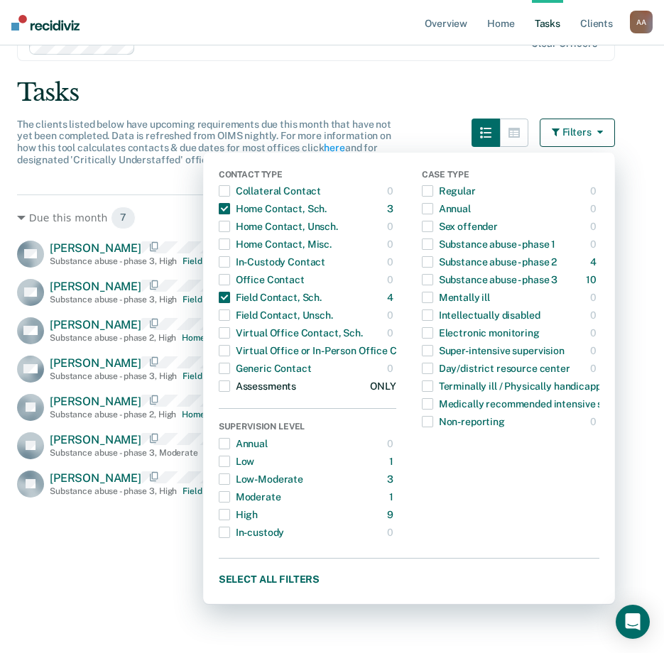
click at [261, 386] on div "Assessments" at bounding box center [257, 386] width 77 height 23
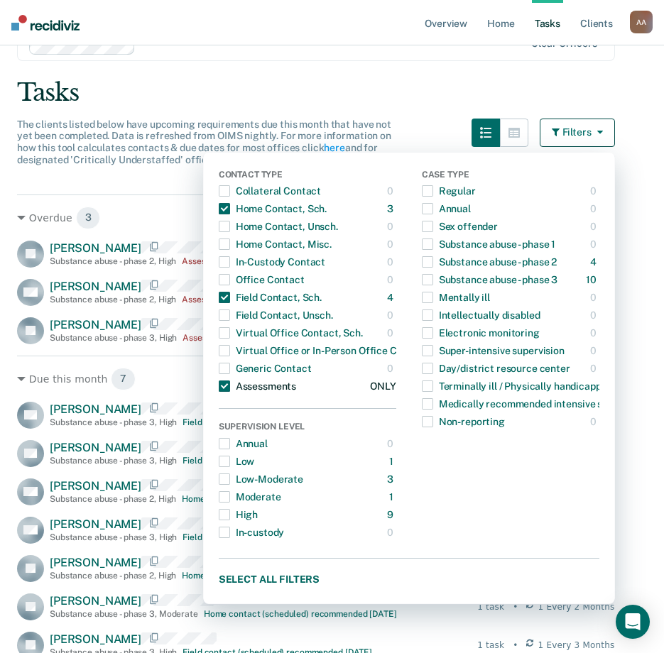
click at [230, 390] on span "button" at bounding box center [224, 386] width 11 height 11
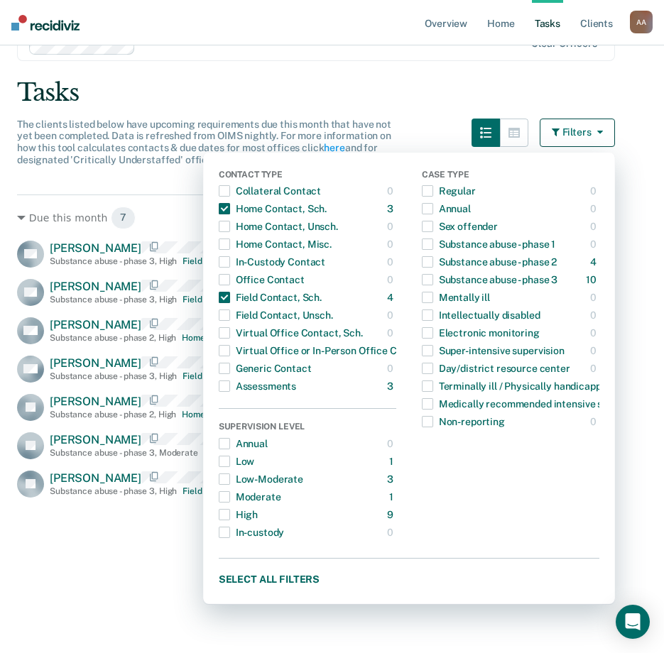
click at [411, 115] on main "Clear officers Tasks The clients listed below have upcoming requirements due th…" at bounding box center [332, 291] width 664 height 574
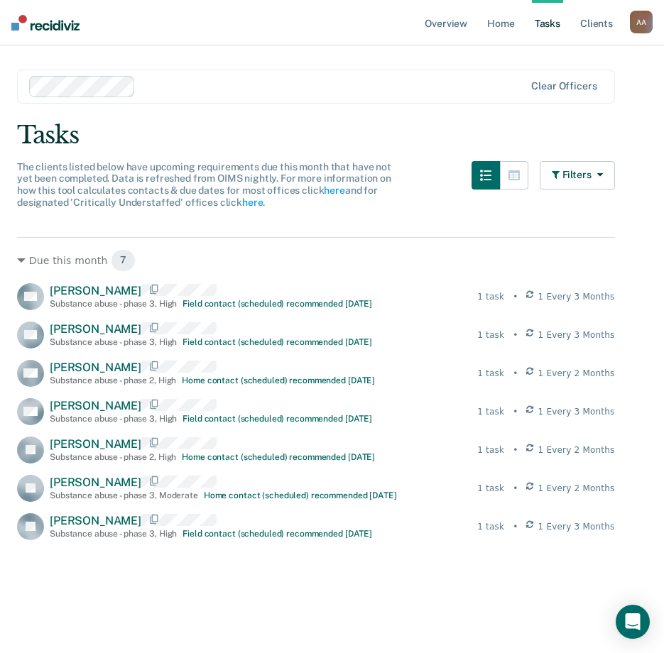
scroll to position [0, 0]
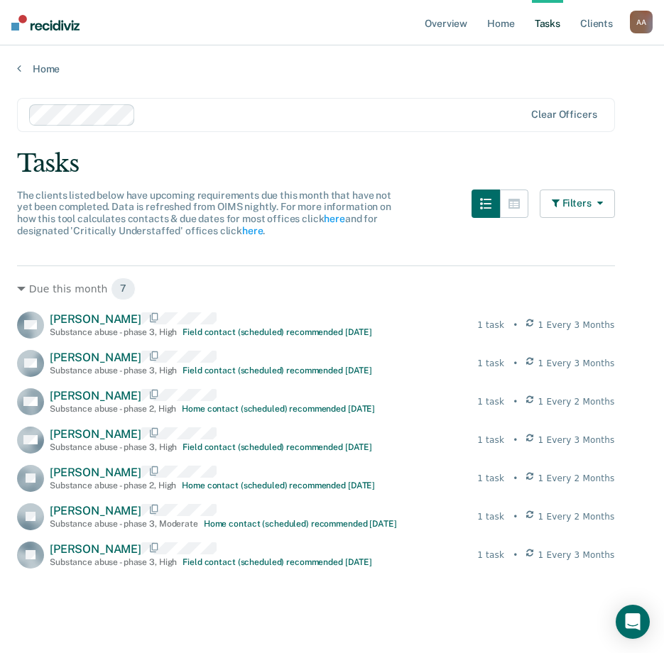
click at [615, 199] on button "Filters" at bounding box center [577, 204] width 75 height 28
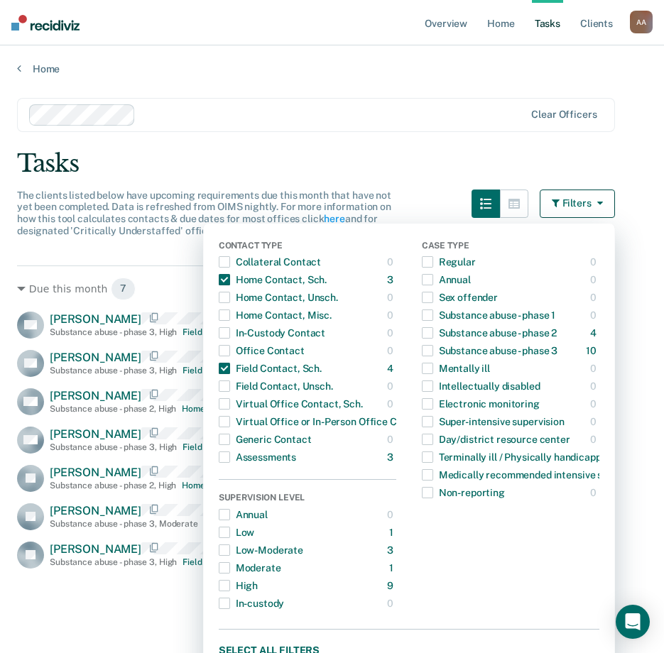
click at [615, 199] on button "Filters" at bounding box center [577, 204] width 75 height 28
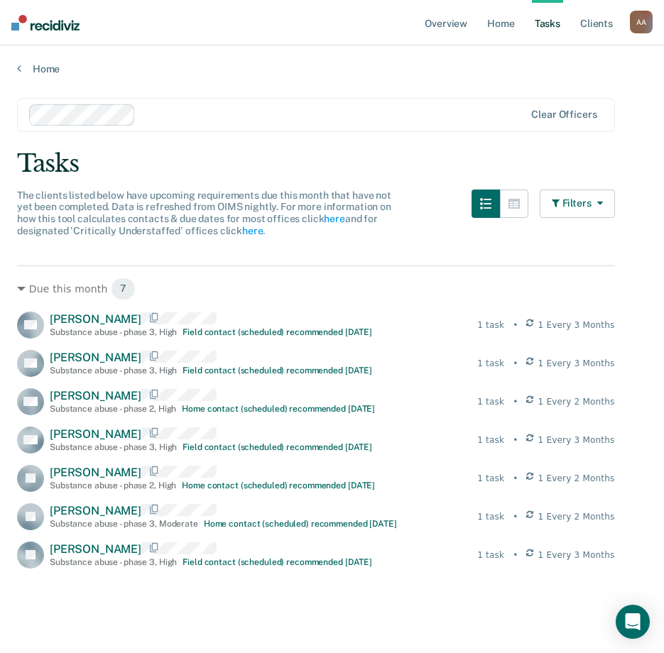
click at [615, 199] on button "Filters" at bounding box center [577, 204] width 75 height 28
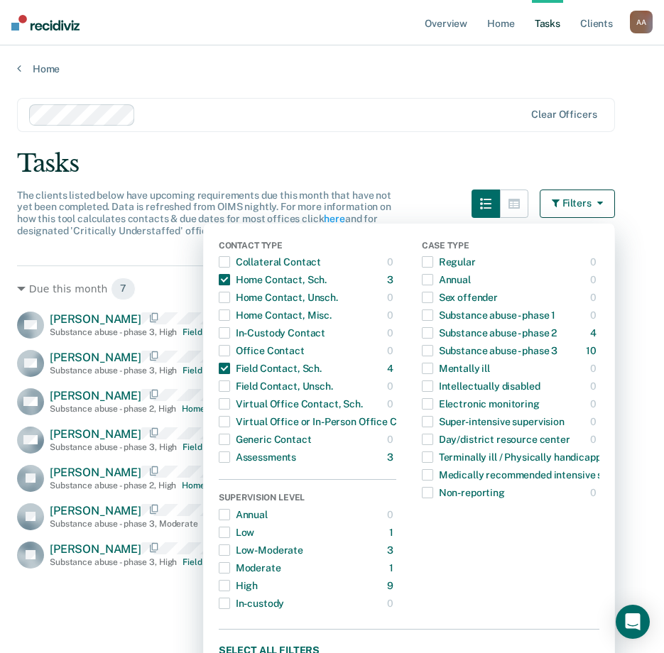
click at [615, 199] on button "Filters" at bounding box center [577, 204] width 75 height 28
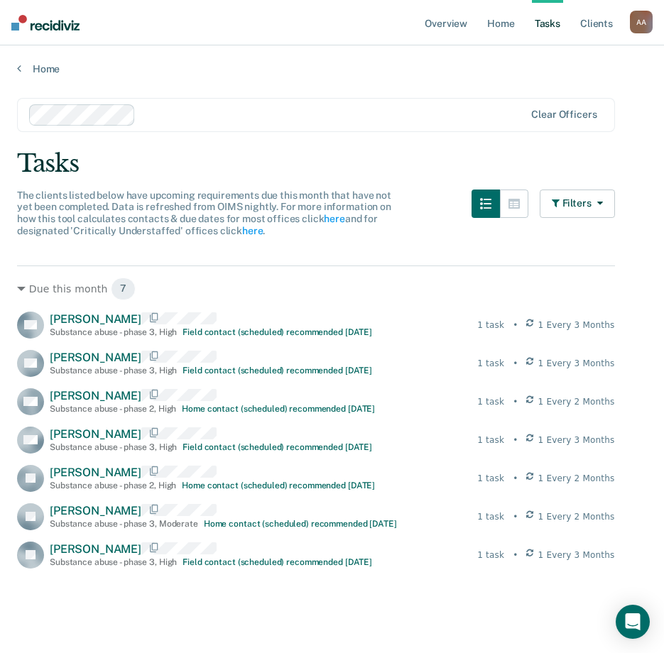
click at [450, 126] on div "Clear officers" at bounding box center [316, 115] width 598 height 34
